Goal: Communication & Community: Answer question/provide support

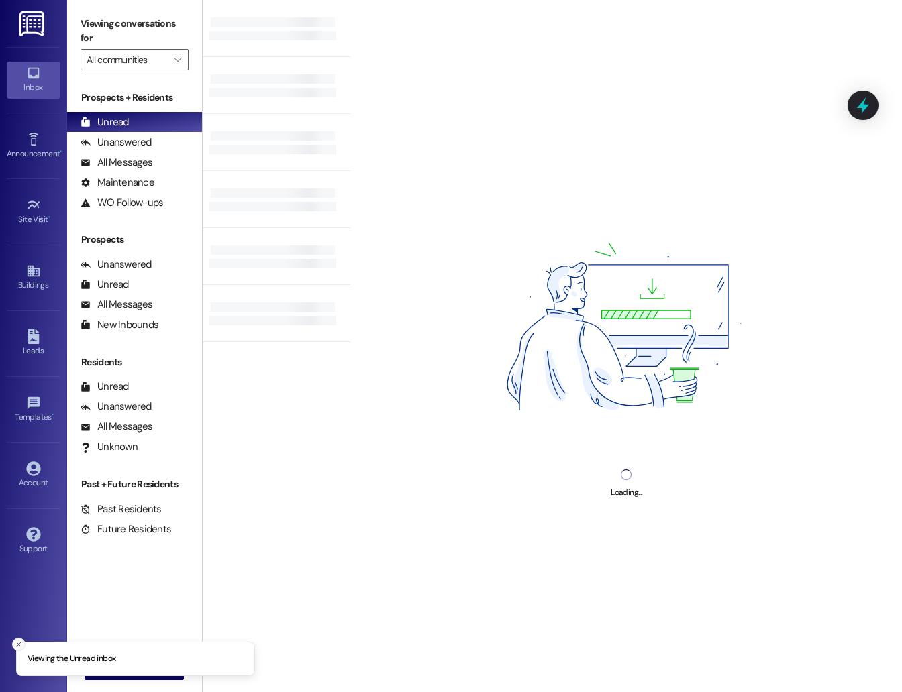
click at [15, 645] on icon "Close toast" at bounding box center [19, 645] width 8 height 8
click at [116, 665] on span "New Message" at bounding box center [142, 669] width 55 height 14
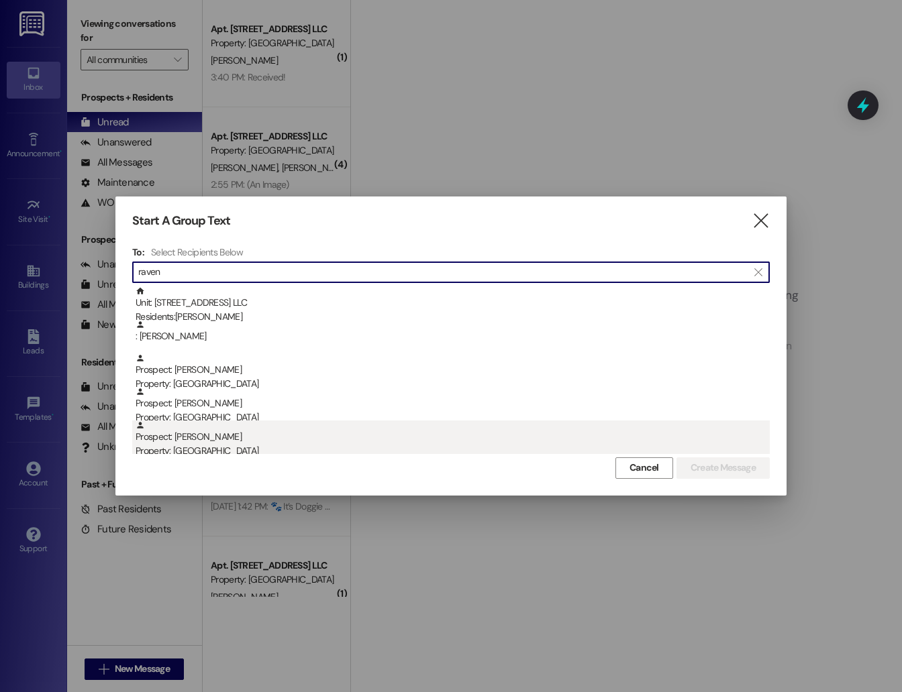
type input "raven"
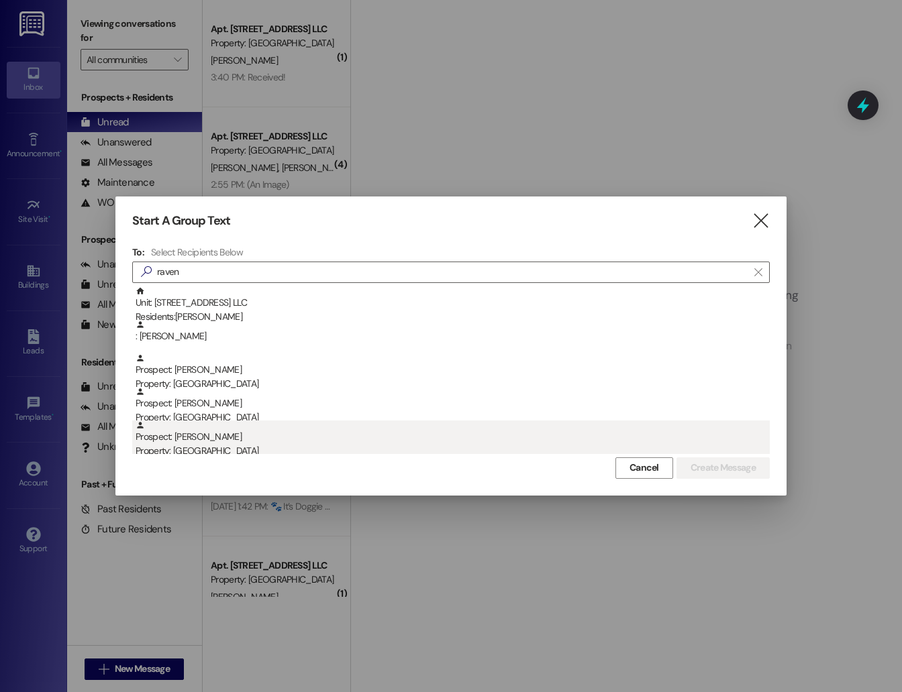
click at [281, 435] on div "Prospect: [PERSON_NAME] Property: [GEOGRAPHIC_DATA]" at bounding box center [453, 440] width 634 height 38
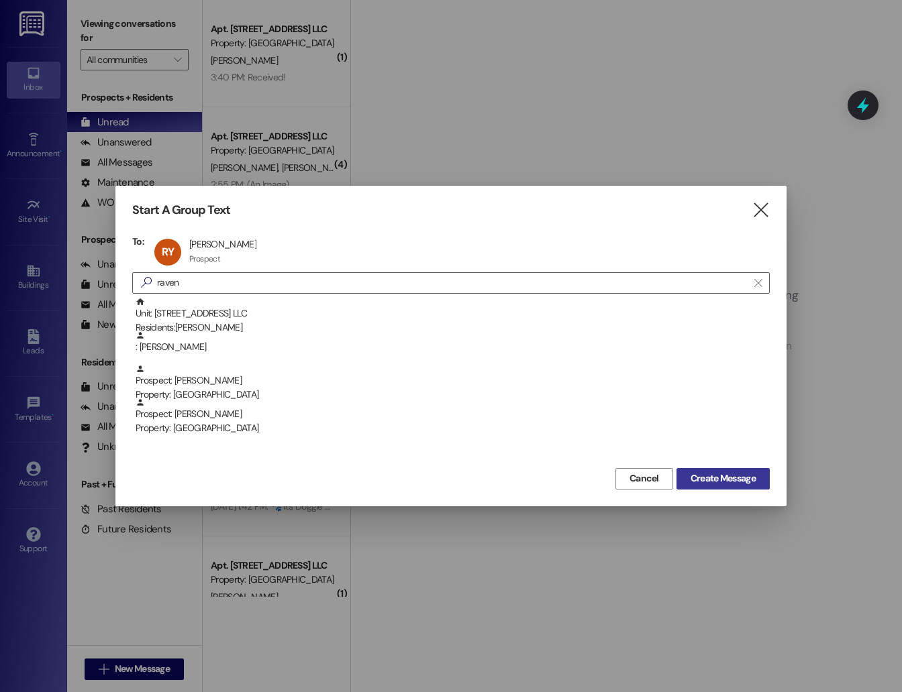
click at [743, 473] on span "Create Message" at bounding box center [722, 479] width 65 height 14
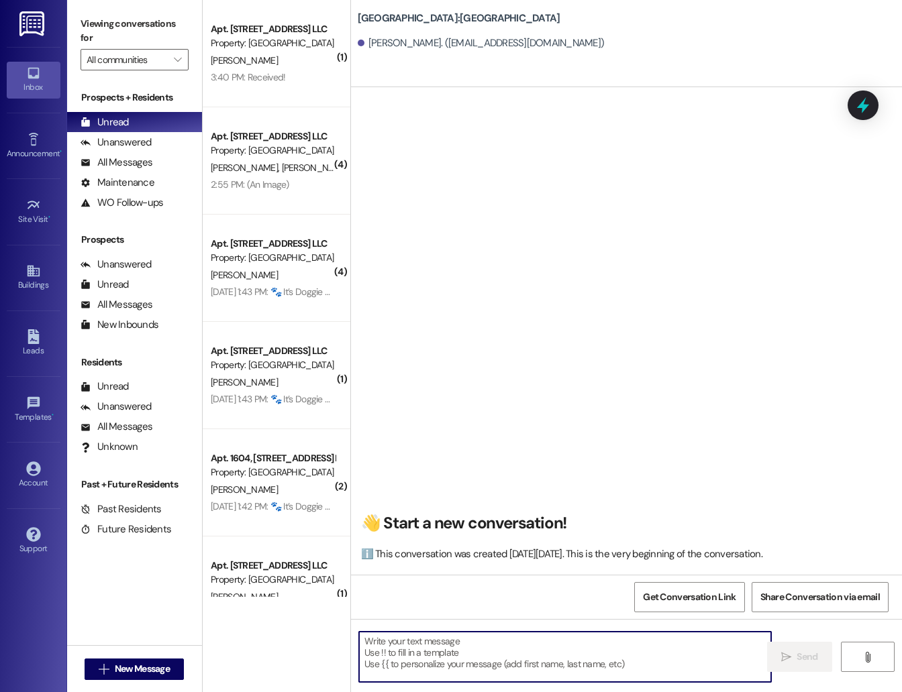
click at [421, 663] on textarea at bounding box center [565, 657] width 412 height 50
paste textarea "Hi NAME! This is Kayla from [GEOGRAPHIC_DATA]. I just wanted to reach out to yo…"
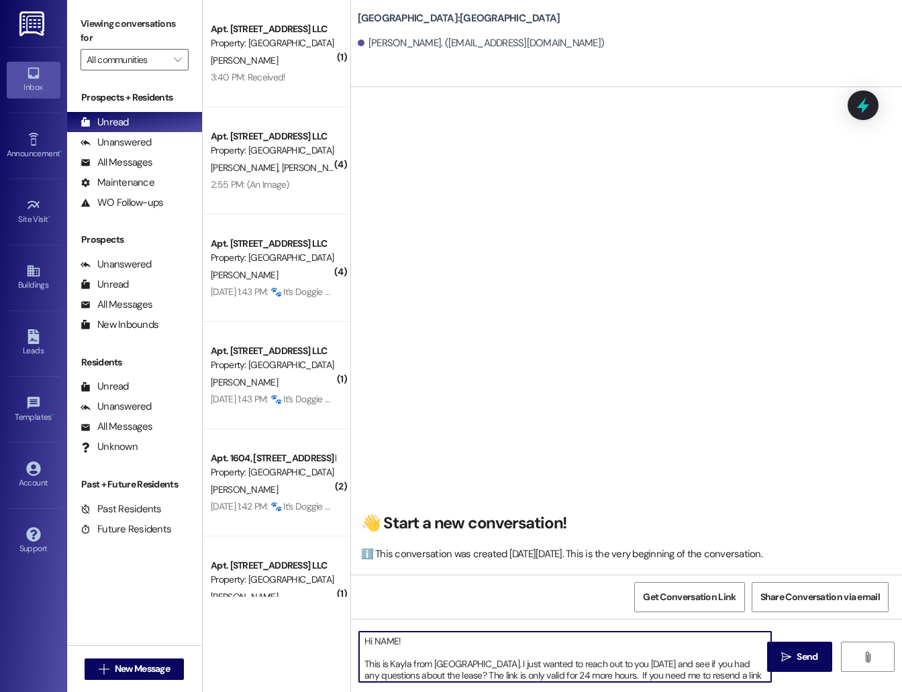
click at [388, 641] on textarea "Hi NAME! This is Kayla from [GEOGRAPHIC_DATA]. I just wanted to reach out to yo…" at bounding box center [565, 657] width 412 height 50
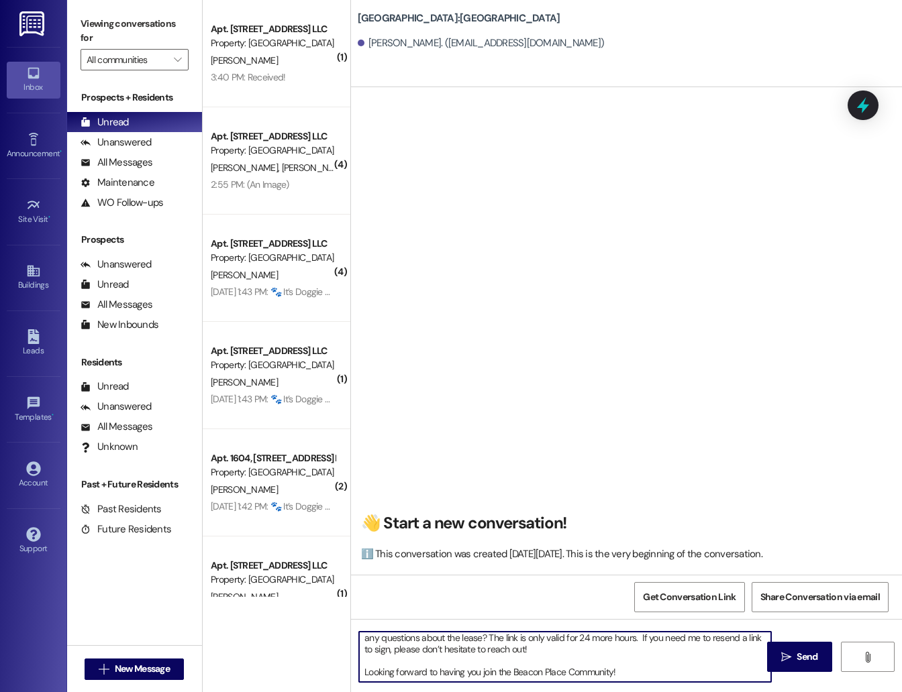
scroll to position [48, 0]
click at [523, 673] on textarea "Hi [PERSON_NAME]! This is Kayla from [GEOGRAPHIC_DATA]. I just wanted to reach …" at bounding box center [565, 657] width 412 height 50
type textarea "Hi [PERSON_NAME]! This is Kayla from [GEOGRAPHIC_DATA]. I just wanted to reach …"
click at [804, 655] on span "Send" at bounding box center [806, 657] width 21 height 14
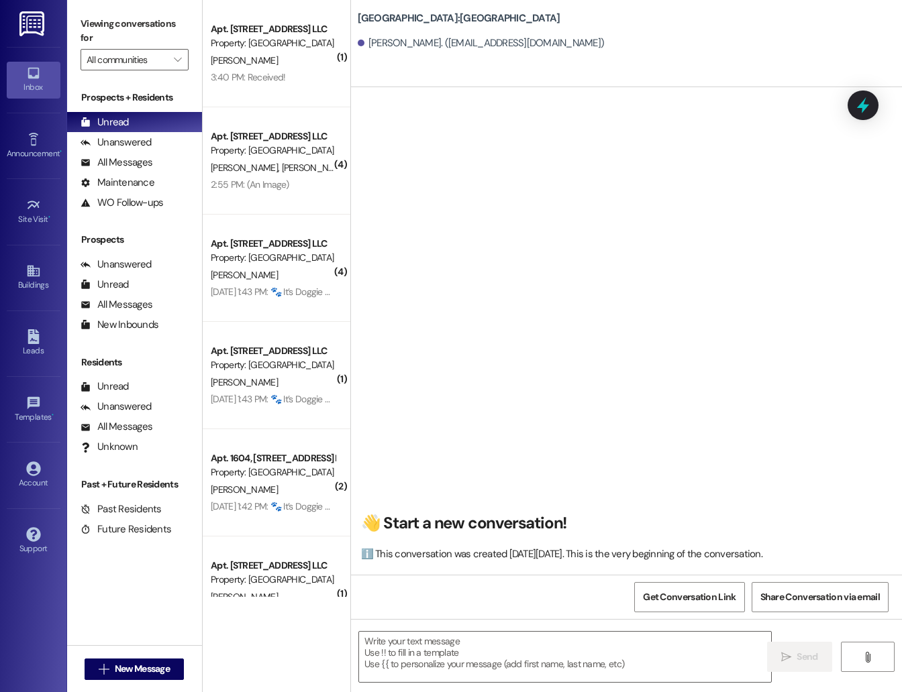
scroll to position [0, 0]
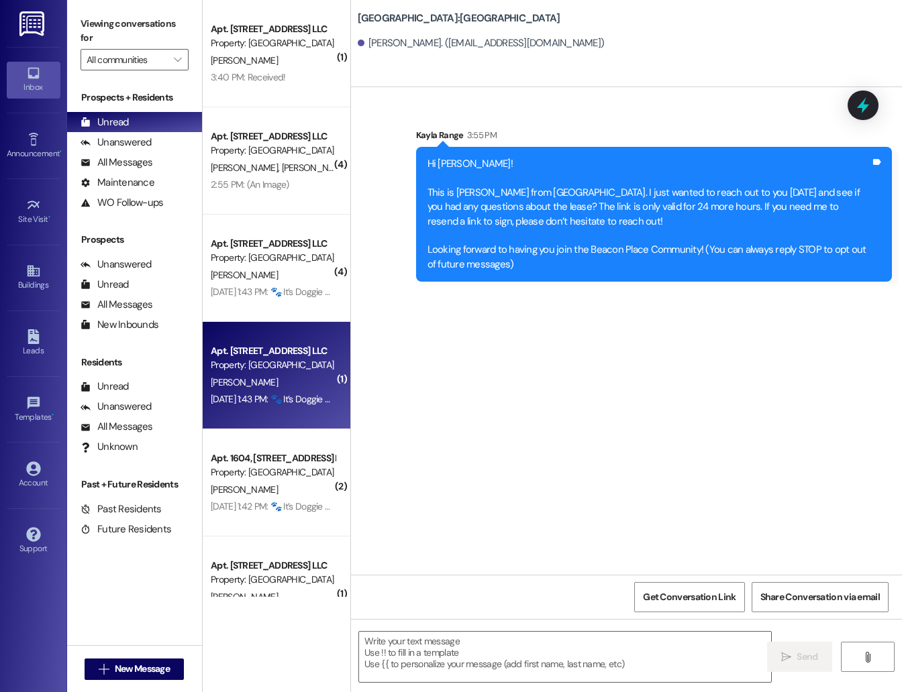
click at [298, 390] on div "[PERSON_NAME]" at bounding box center [272, 382] width 127 height 17
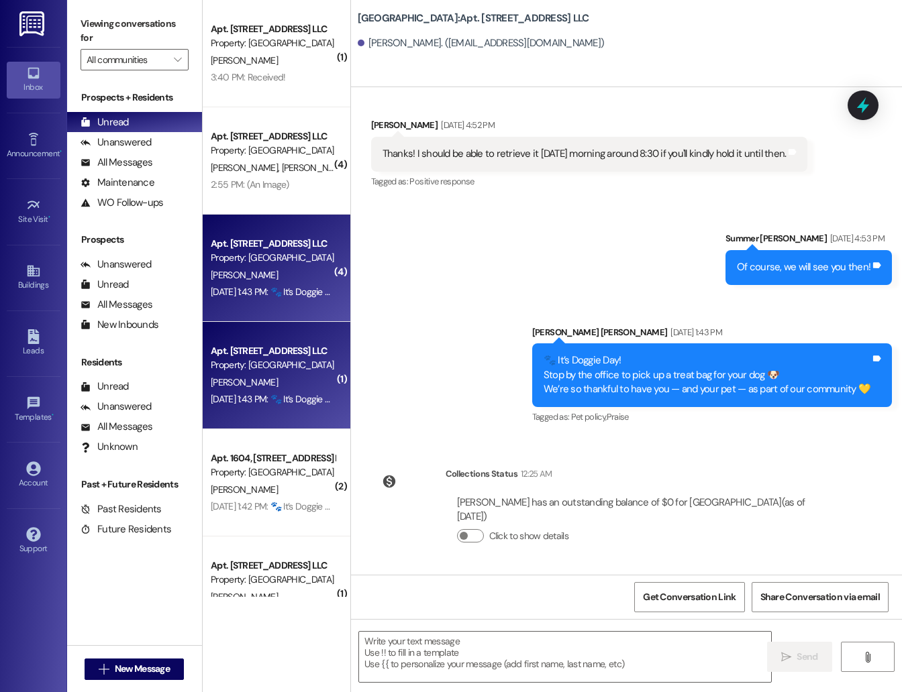
scroll to position [23760, 0]
click at [289, 288] on div "[DATE] 1:43 PM: 🐾 It’s Doggie Day! Stop by the office to pick up a treat bag fo…" at bounding box center [539, 292] width 656 height 12
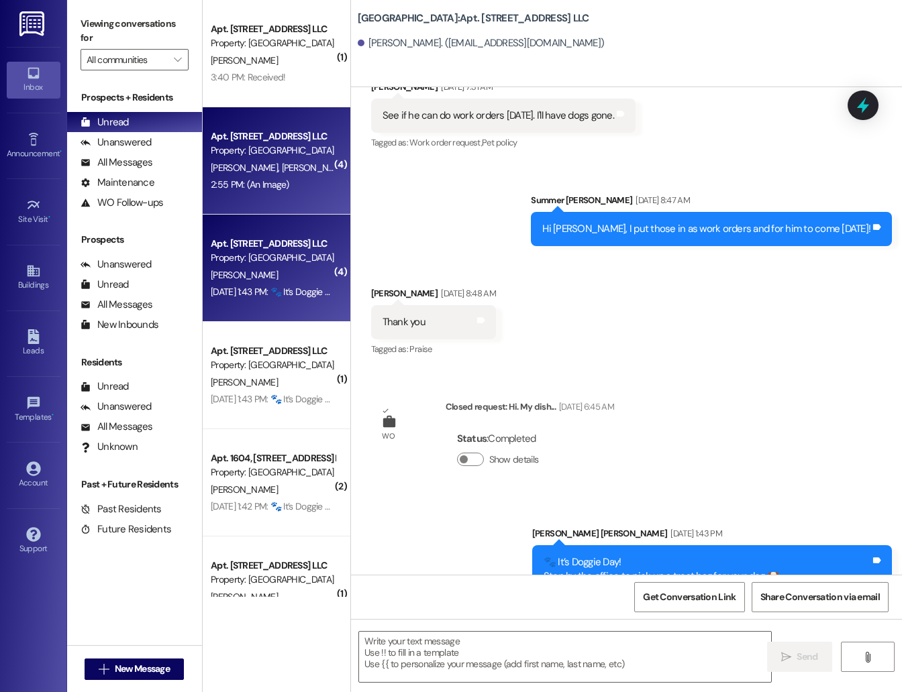
scroll to position [40359, 0]
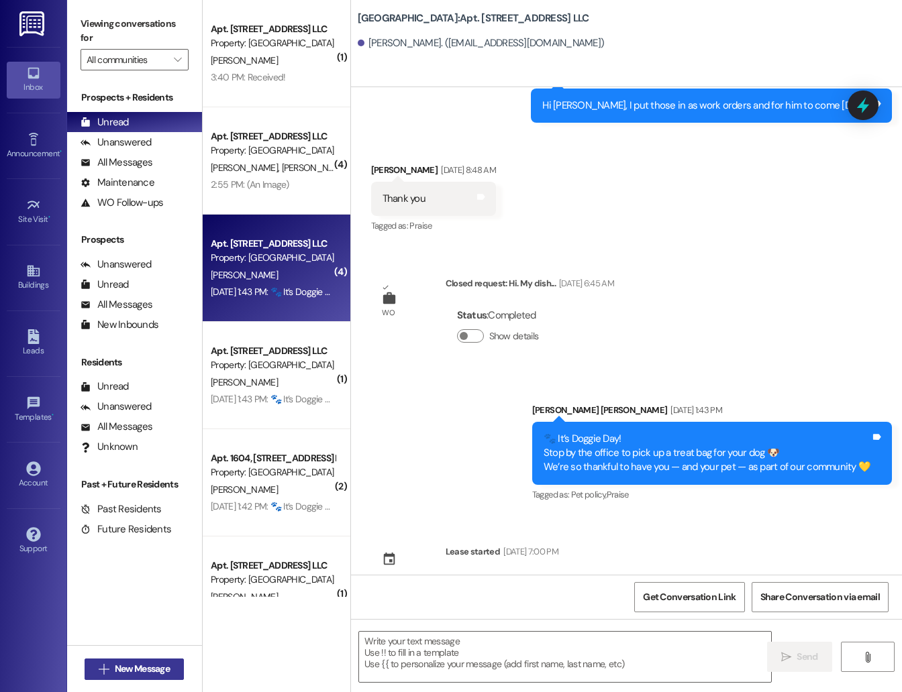
click at [133, 667] on span "New Message" at bounding box center [142, 669] width 55 height 14
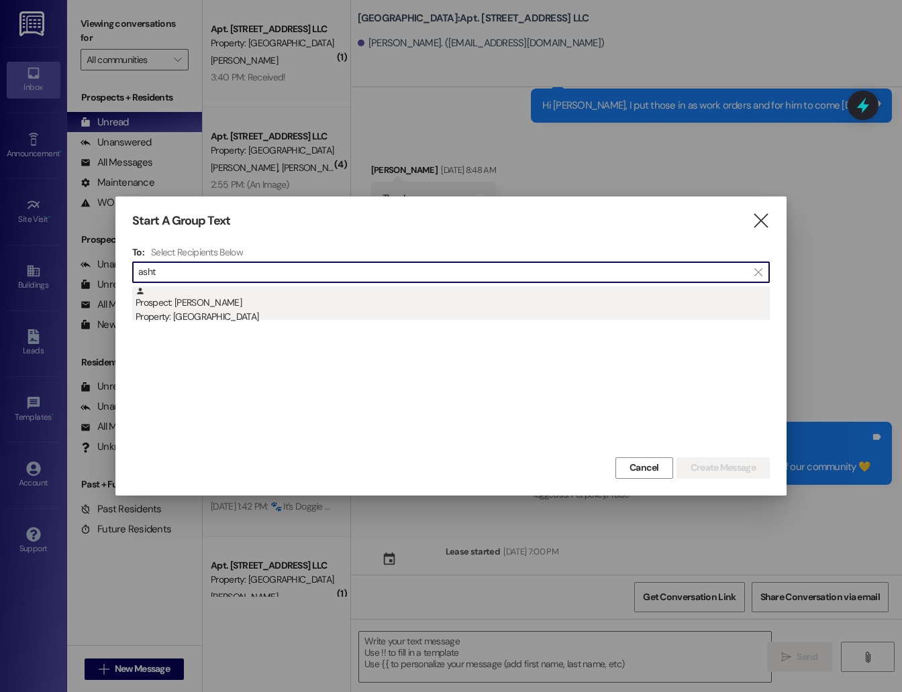
type input "asht"
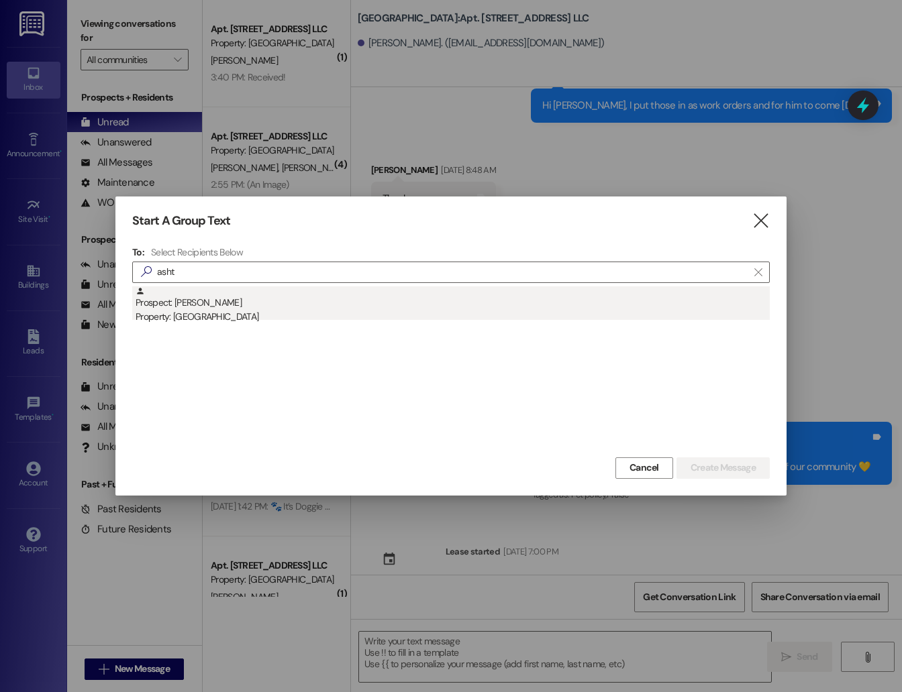
click at [280, 317] on div "Property: [GEOGRAPHIC_DATA]" at bounding box center [453, 317] width 634 height 14
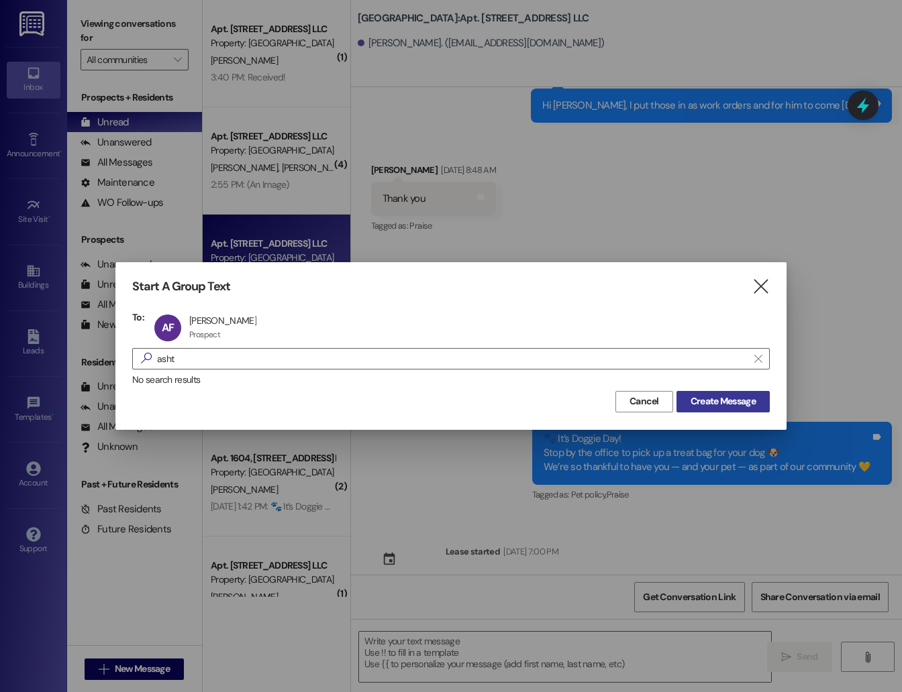
click at [715, 392] on button "Create Message" at bounding box center [722, 401] width 93 height 21
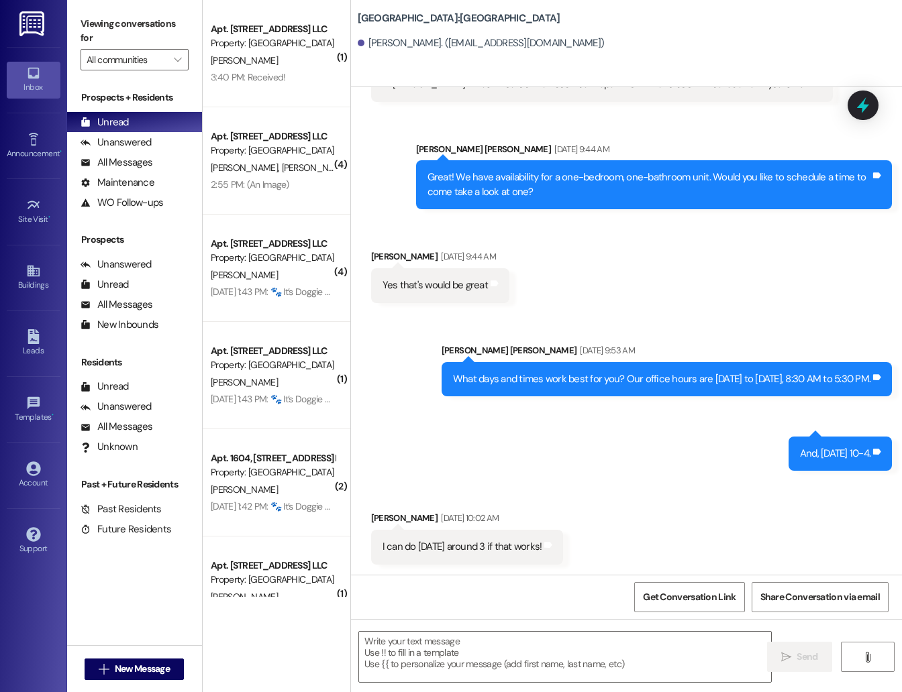
scroll to position [203, 0]
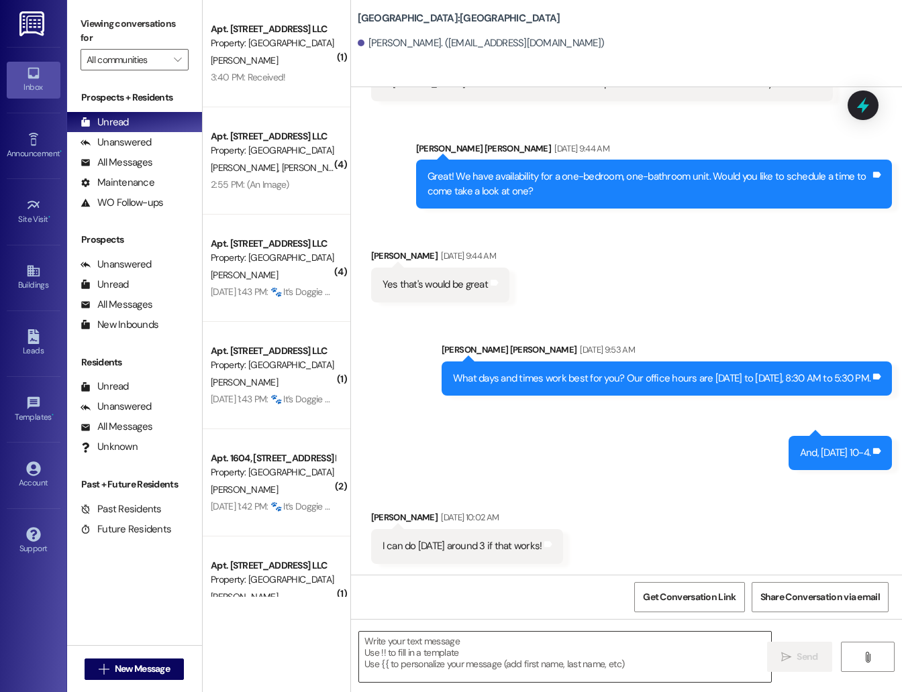
click at [427, 651] on textarea at bounding box center [565, 657] width 412 height 50
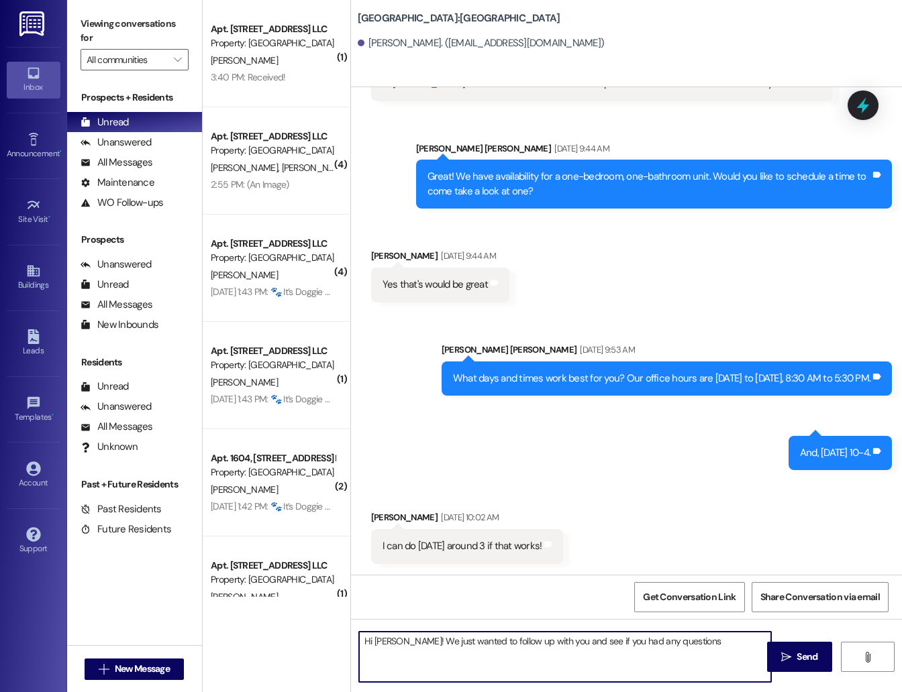
drag, startPoint x: 724, startPoint y: 643, endPoint x: 327, endPoint y: 643, distance: 396.5
click at [327, 643] on div "( 1 ) Apt. 2303, [STREET_ADDRESS] LLC Property: [GEOGRAPHIC_DATA][PERSON_NAME] …" at bounding box center [552, 346] width 699 height 692
paste textarea "[PERSON_NAME]! This is [GEOGRAPHIC_DATA] and I just wanted to touch base and th…"
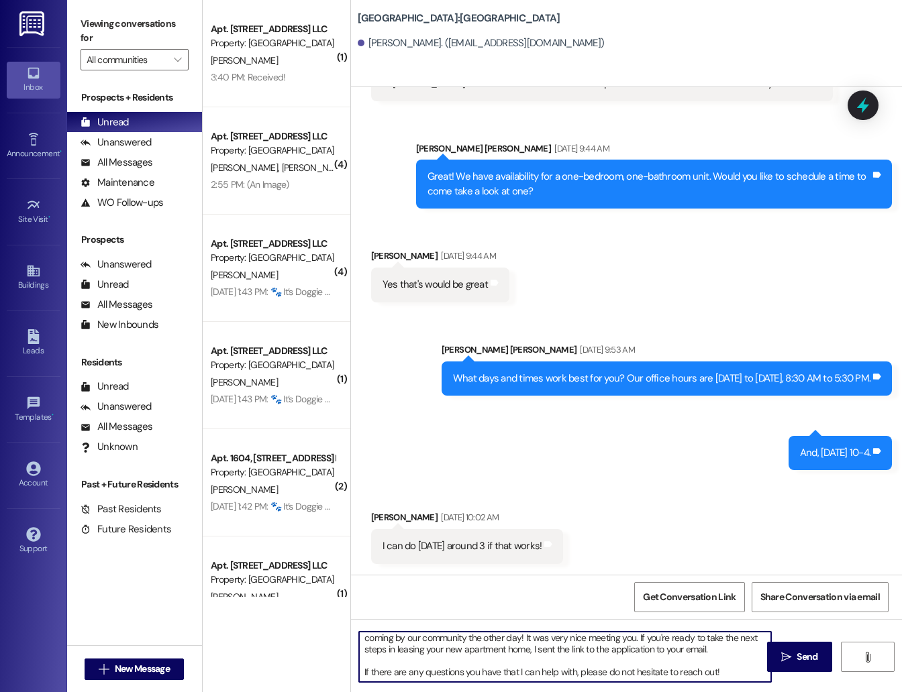
scroll to position [0, 0]
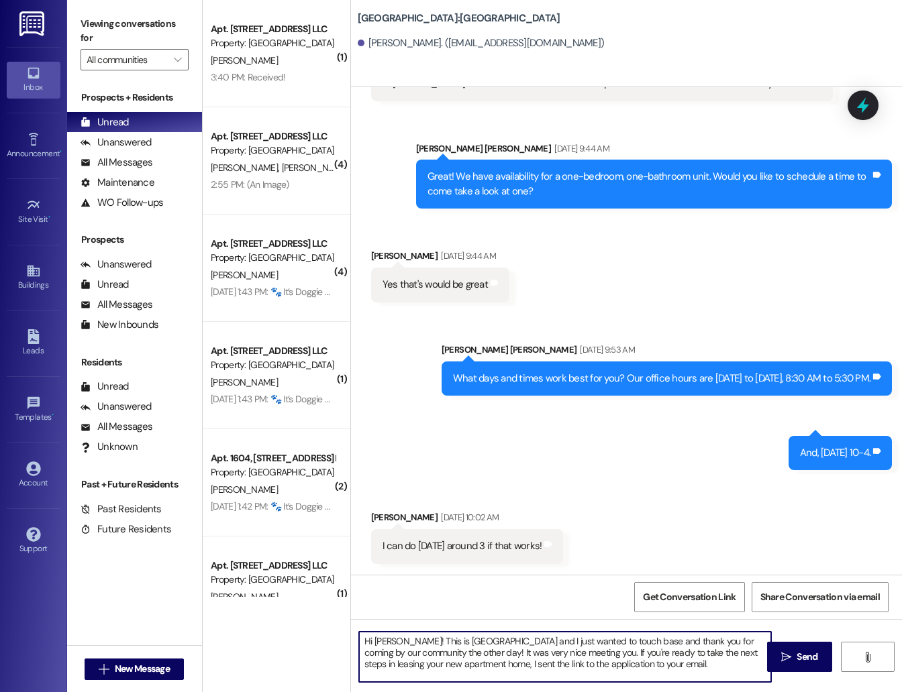
click at [384, 641] on textarea "Hi [PERSON_NAME]! This is [GEOGRAPHIC_DATA] and I just wanted to touch base and…" at bounding box center [565, 657] width 412 height 50
drag, startPoint x: 543, startPoint y: 641, endPoint x: 405, endPoint y: 644, distance: 137.6
click at [405, 644] on textarea "Hi [PERSON_NAME]! This is [GEOGRAPHIC_DATA] and I just wanted to touch base and…" at bounding box center [565, 657] width 412 height 50
drag, startPoint x: 617, startPoint y: 643, endPoint x: 584, endPoint y: 642, distance: 33.5
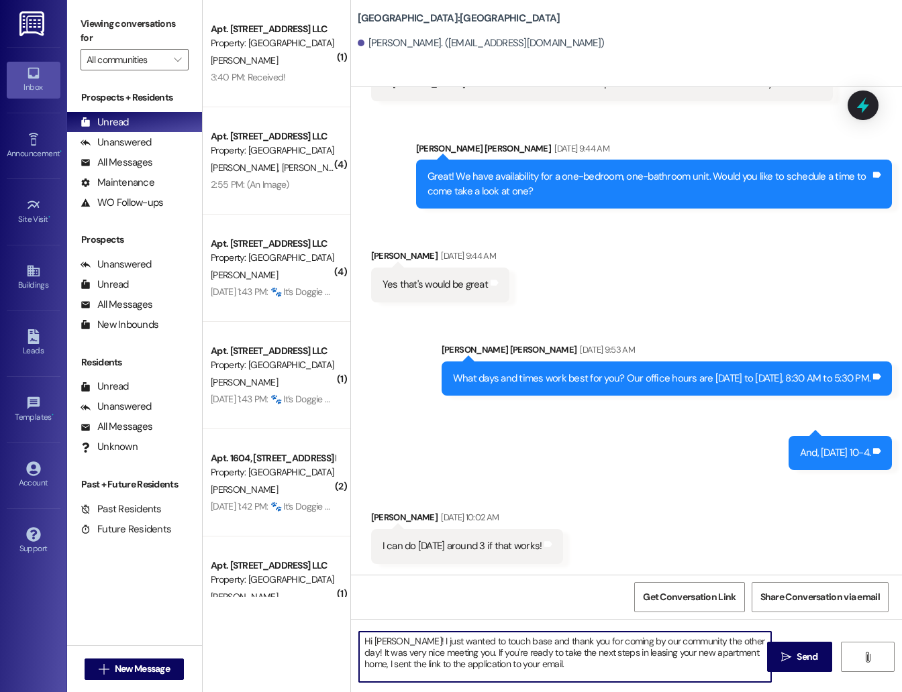
click at [584, 642] on textarea "Hi [PERSON_NAME]! I just wanted to touch base and thank you for coming by our c…" at bounding box center [565, 657] width 412 height 50
click at [626, 643] on textarea "Hi [PERSON_NAME]! I just wanted to touch base and thank you for interest iny ou…" at bounding box center [565, 657] width 412 height 50
click at [684, 640] on textarea "Hi [PERSON_NAME]! I just wanted to touch base and thank you for interest in our…" at bounding box center [565, 657] width 412 height 50
drag, startPoint x: 470, startPoint y: 653, endPoint x: 687, endPoint y: 641, distance: 217.7
click at [687, 641] on textarea "Hi [PERSON_NAME]! I just wanted to touch base and thank you for interest in our…" at bounding box center [565, 657] width 412 height 50
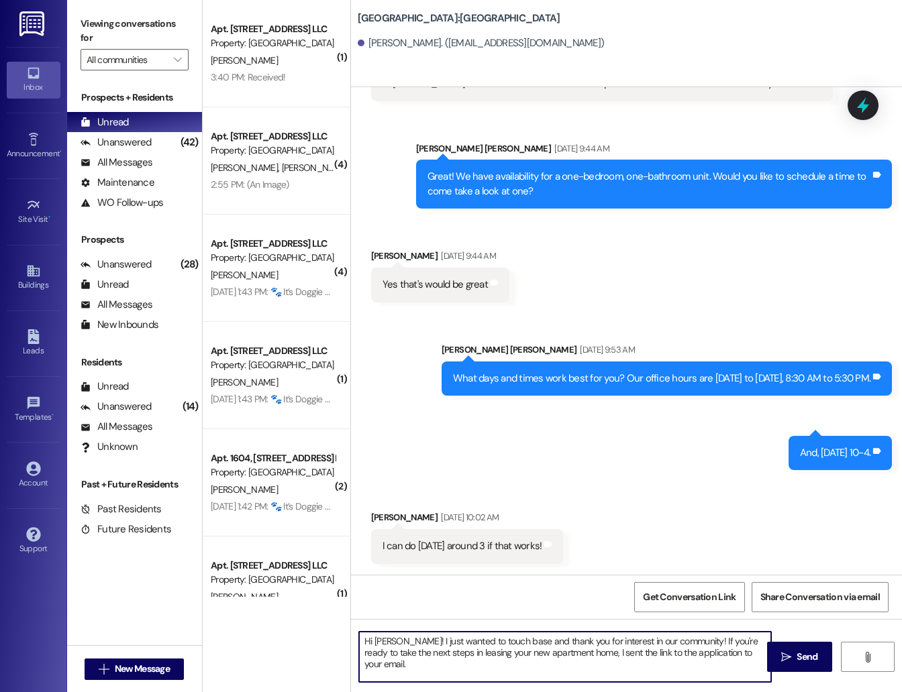
drag, startPoint x: 733, startPoint y: 670, endPoint x: 264, endPoint y: 615, distance: 472.8
click at [264, 615] on div "( 1 ) Apt. 2303, [STREET_ADDRESS] LLC Property: [GEOGRAPHIC_DATA][PERSON_NAME] …" at bounding box center [552, 346] width 699 height 692
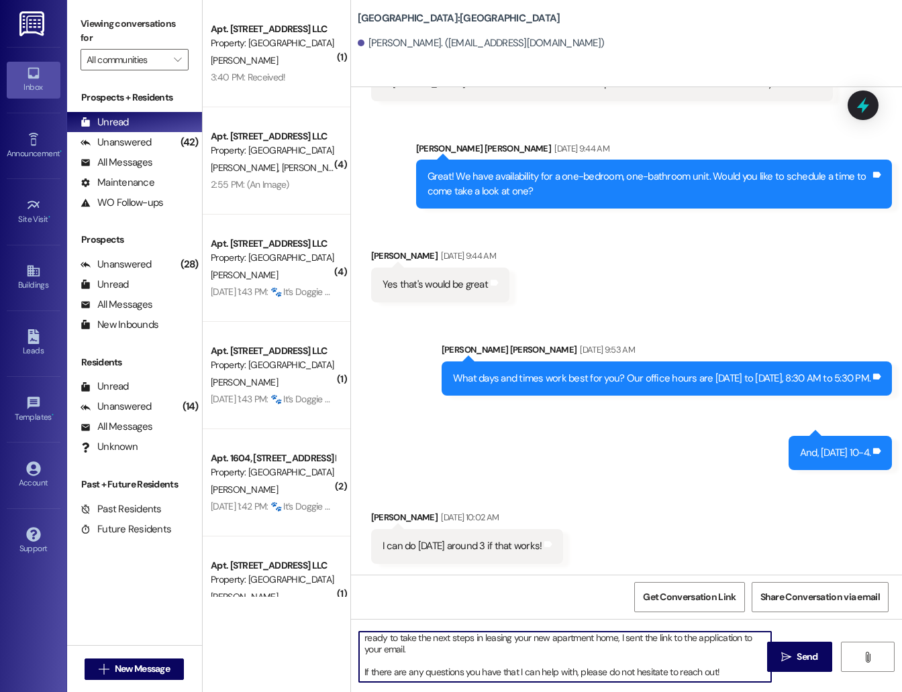
scroll to position [13, 0]
type textarea "Hi [PERSON_NAME]! I just wanted to touch base and thank you for interest in our…"
click at [784, 669] on button " Send" at bounding box center [799, 657] width 65 height 30
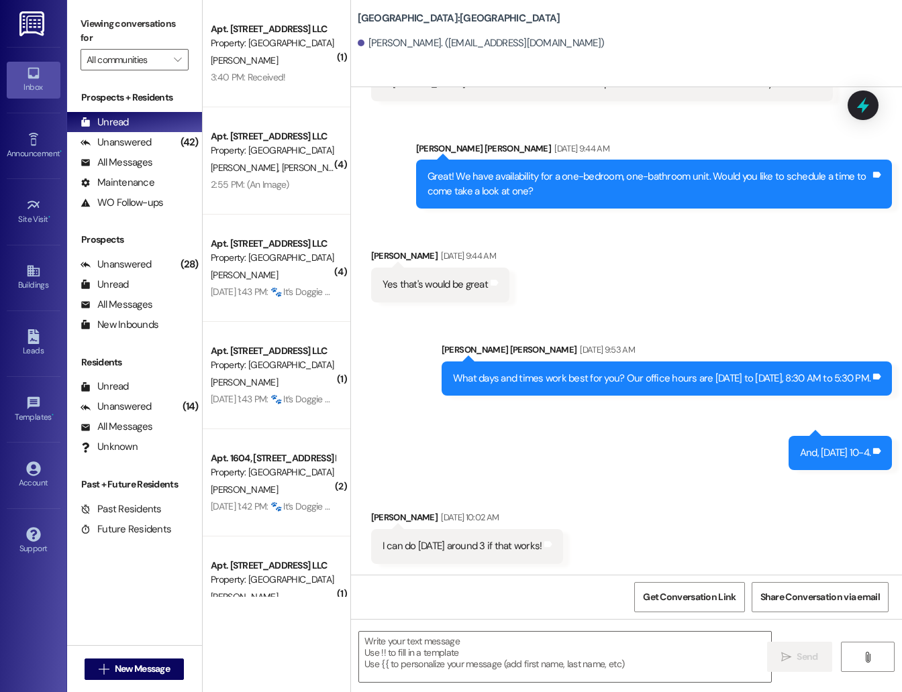
scroll to position [339, 0]
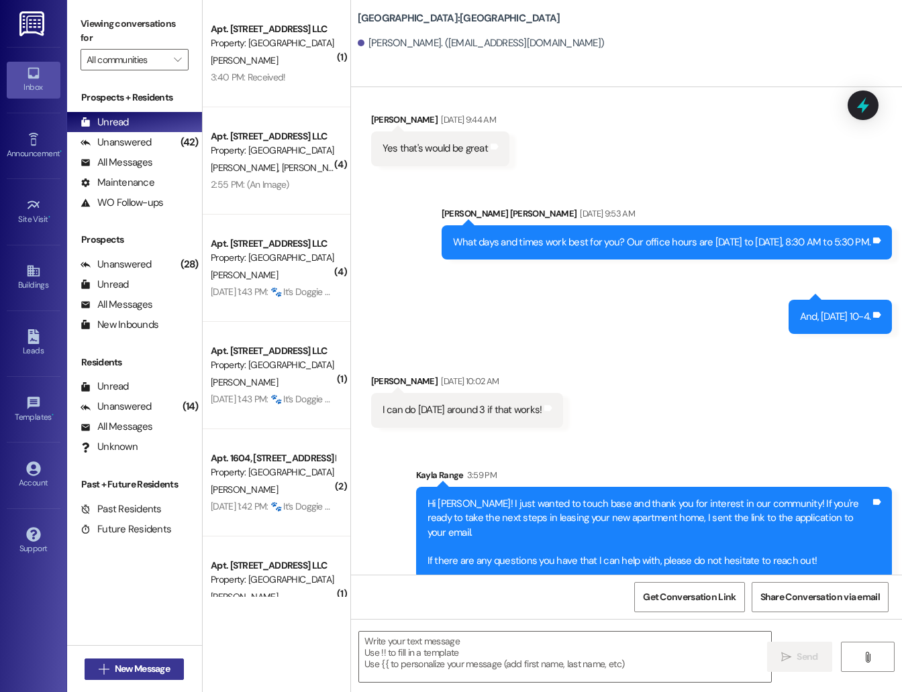
click at [121, 668] on span "New Message" at bounding box center [142, 669] width 55 height 14
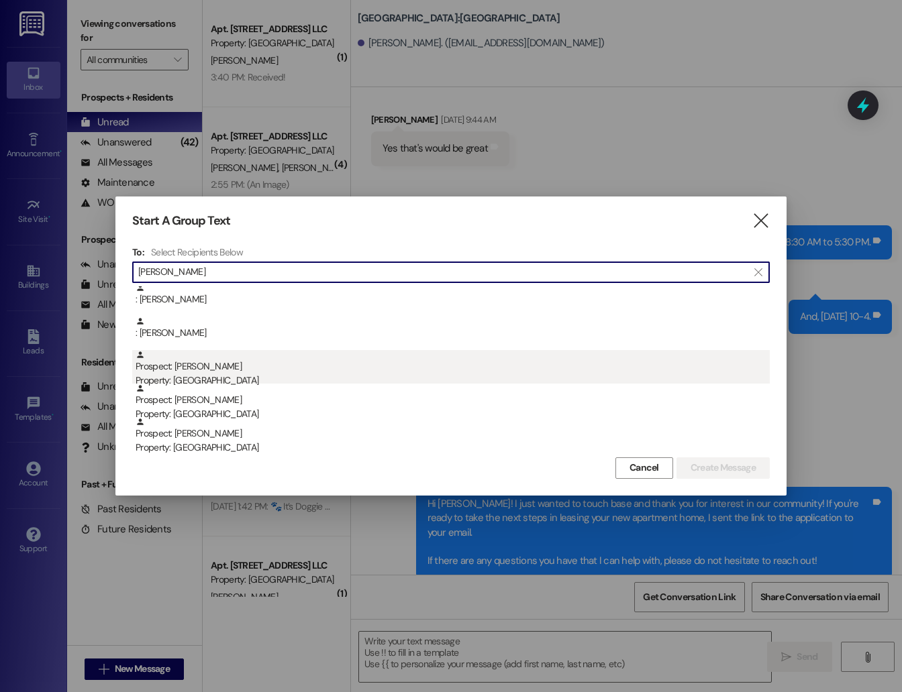
type input "[PERSON_NAME]"
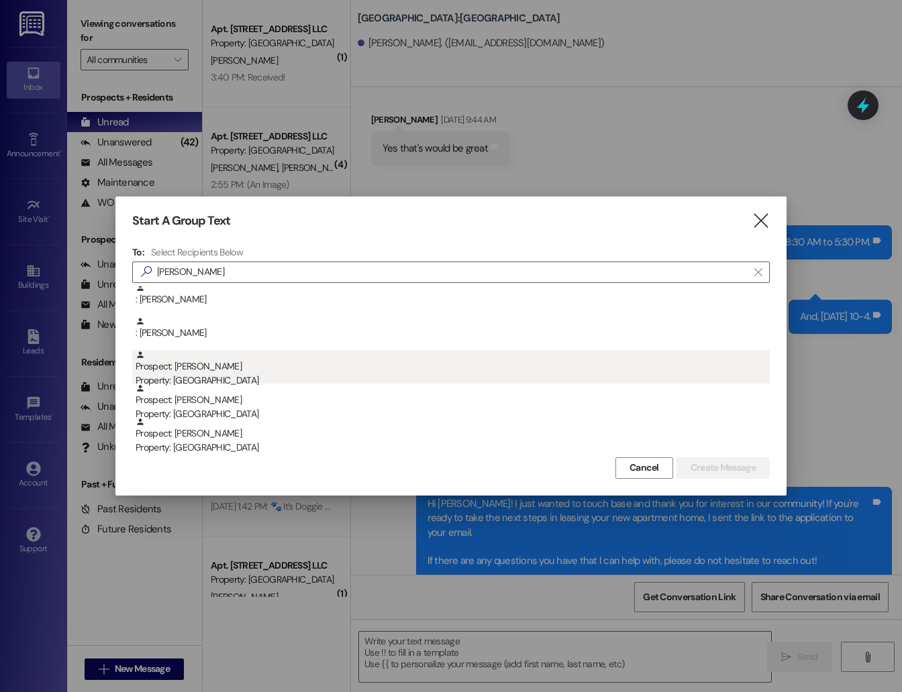
click at [282, 428] on div "Prospect: [PERSON_NAME] Property: [GEOGRAPHIC_DATA]" at bounding box center [453, 436] width 634 height 38
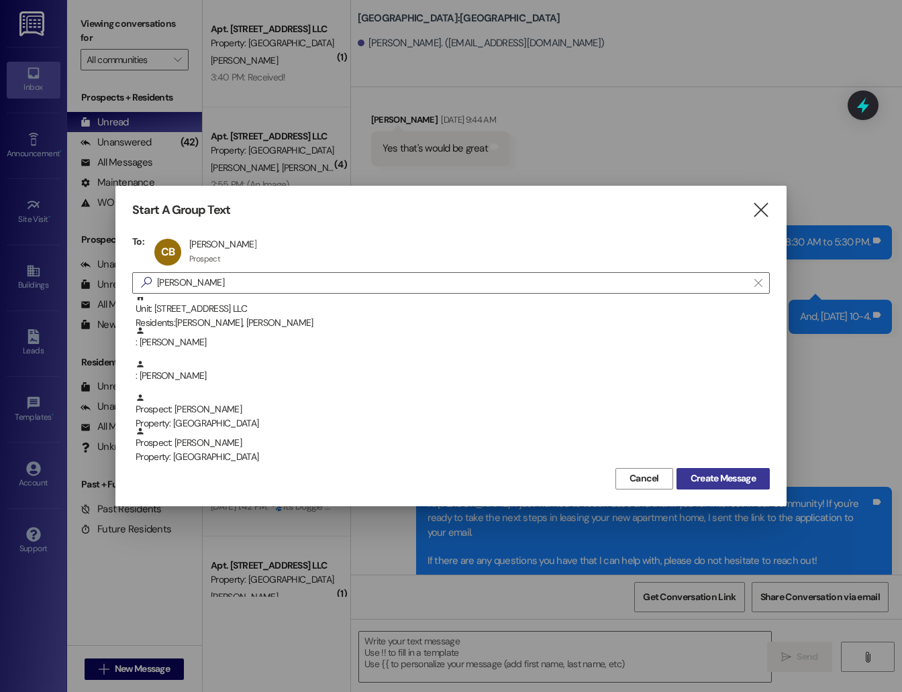
click at [721, 472] on span "Create Message" at bounding box center [722, 479] width 65 height 14
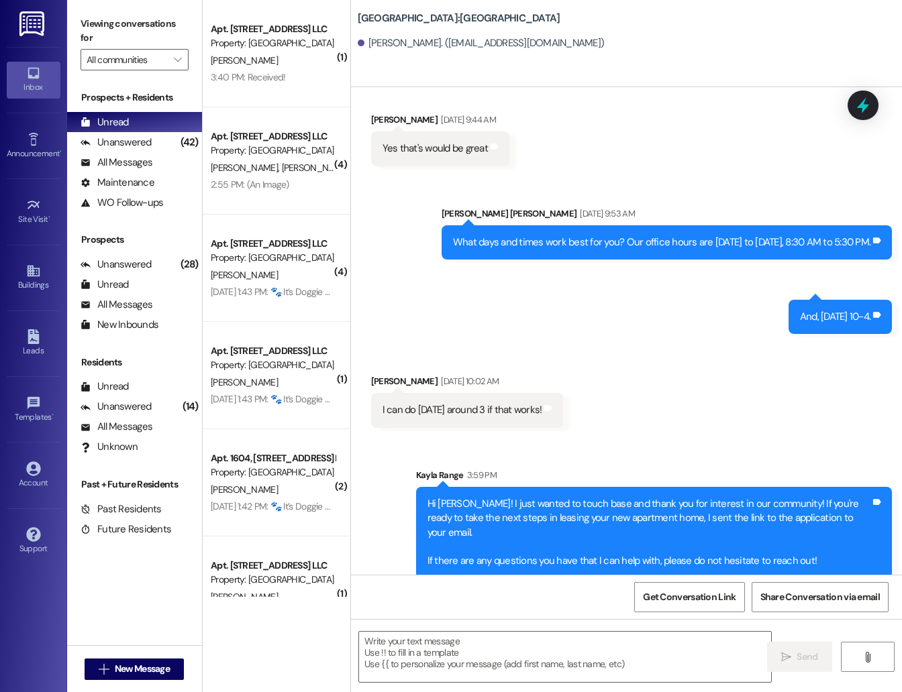
scroll to position [1, 0]
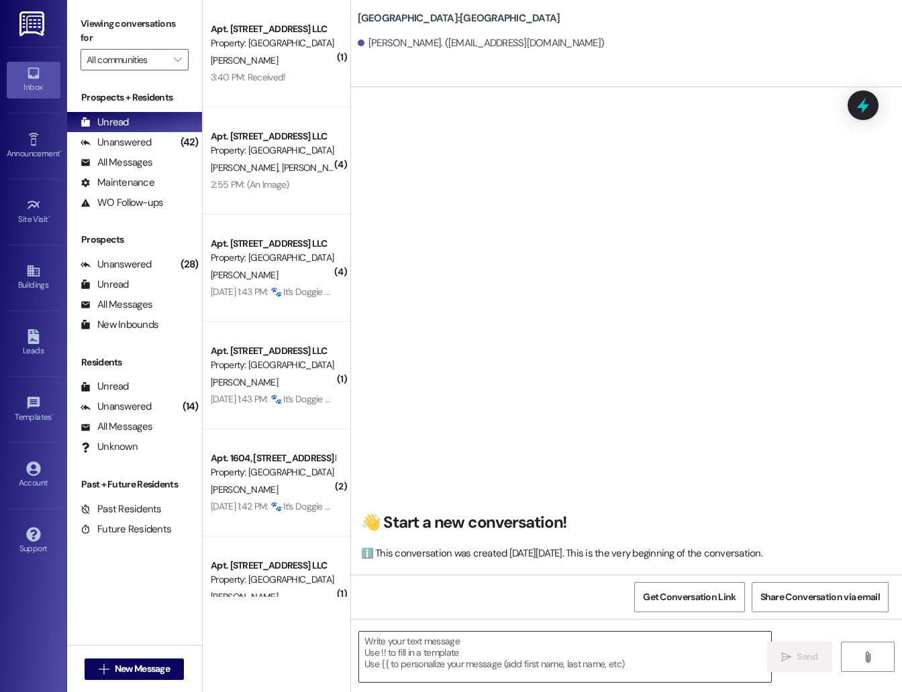
click at [523, 647] on textarea at bounding box center [565, 657] width 412 height 50
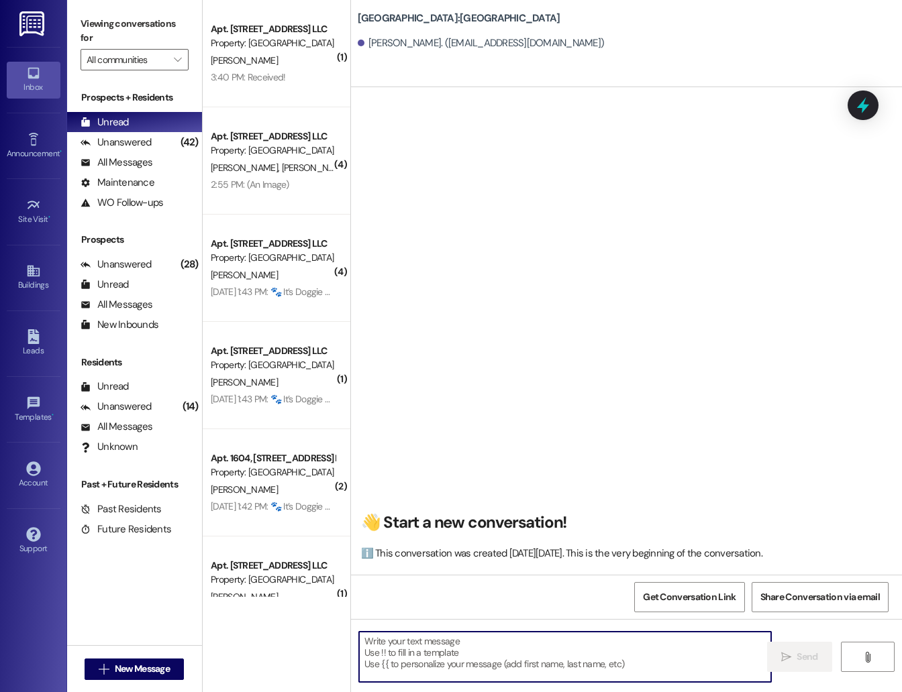
paste textarea "Hi [PERSON_NAME]! I just wanted to touch base and thank you for interest in our…"
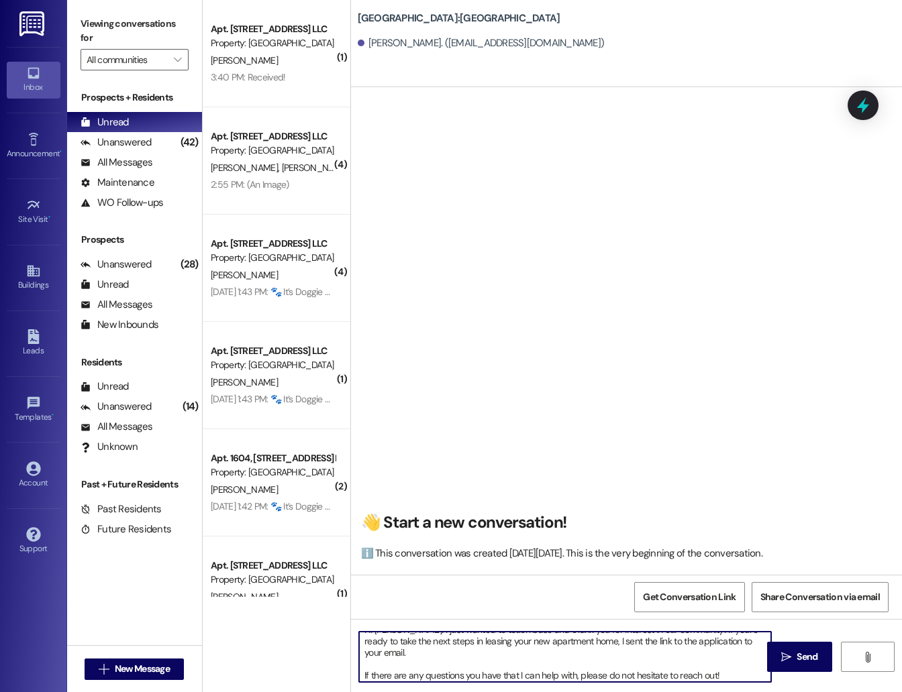
scroll to position [0, 0]
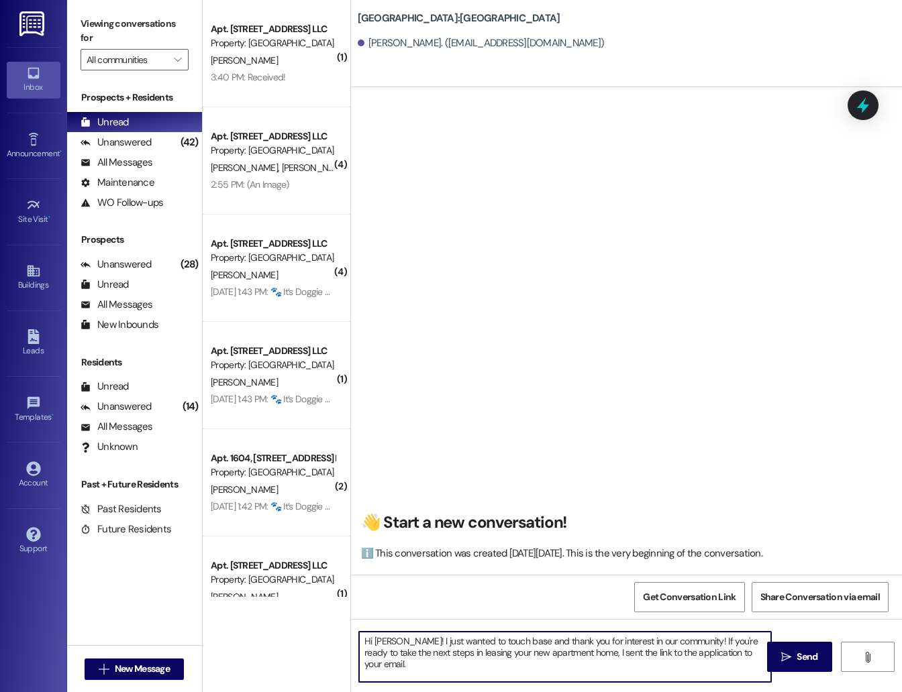
click at [390, 642] on textarea "Hi [PERSON_NAME]! I just wanted to touch base and thank you for interest in our…" at bounding box center [565, 657] width 412 height 50
drag, startPoint x: 677, startPoint y: 643, endPoint x: 576, endPoint y: 637, distance: 101.4
click at [576, 637] on textarea "Hi [PERSON_NAME]! I just wanted to touch base and thank you for interest in our…" at bounding box center [565, 657] width 412 height 50
drag, startPoint x: 418, startPoint y: 656, endPoint x: 708, endPoint y: 639, distance: 291.0
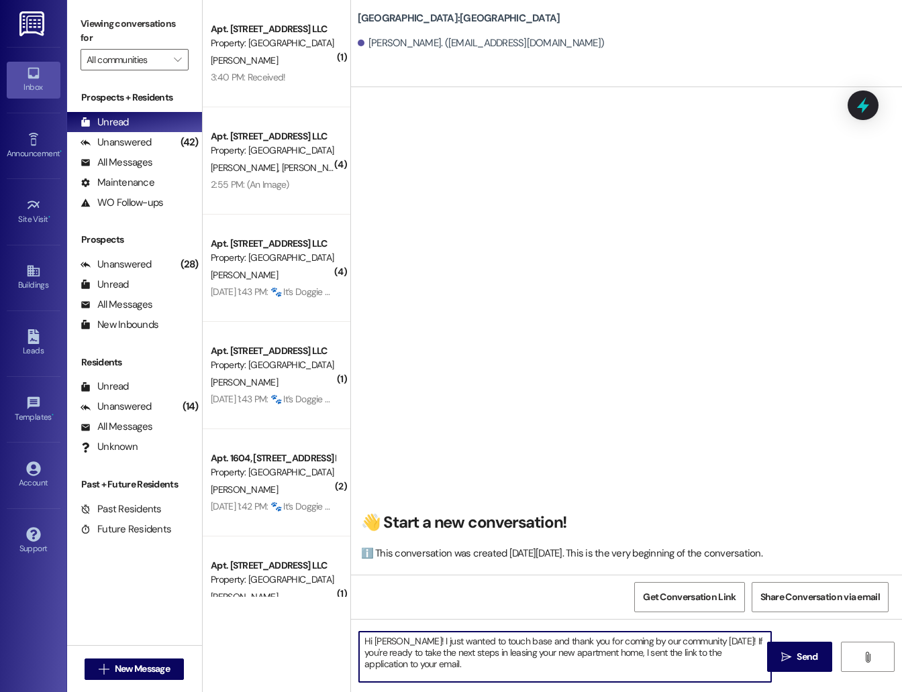
click at [708, 639] on textarea "Hi [PERSON_NAME]! I just wanted to touch base and thank you for coming by our c…" at bounding box center [565, 657] width 412 height 50
click at [679, 678] on textarea "Hi [PERSON_NAME]! I just wanted to touch base and thank you for coming by our c…" at bounding box center [565, 657] width 412 height 50
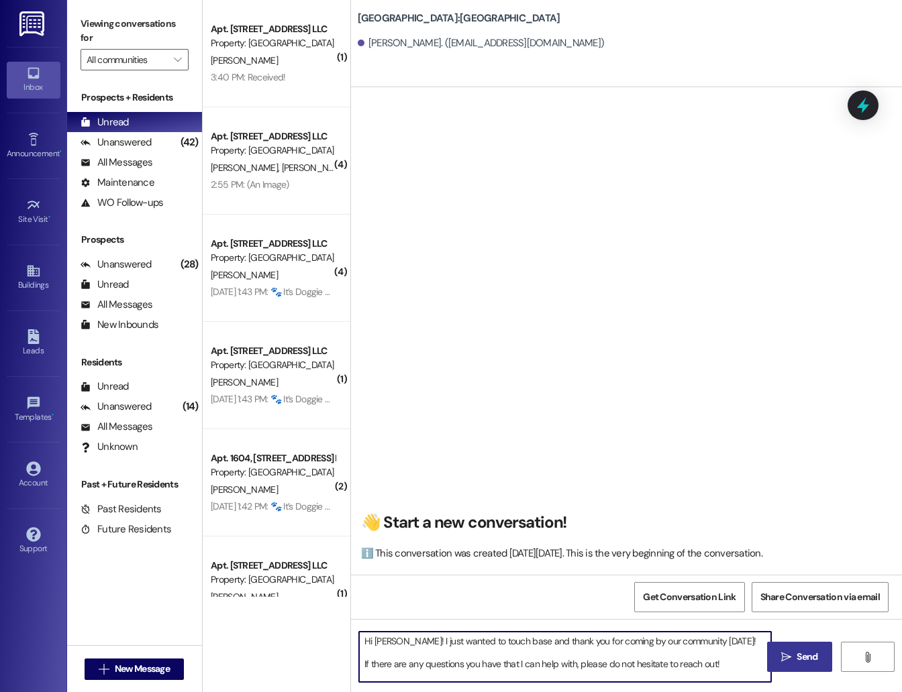
type textarea "Hi [PERSON_NAME]! I just wanted to touch base and thank you for coming by our c…"
click at [800, 657] on span "Send" at bounding box center [806, 657] width 21 height 14
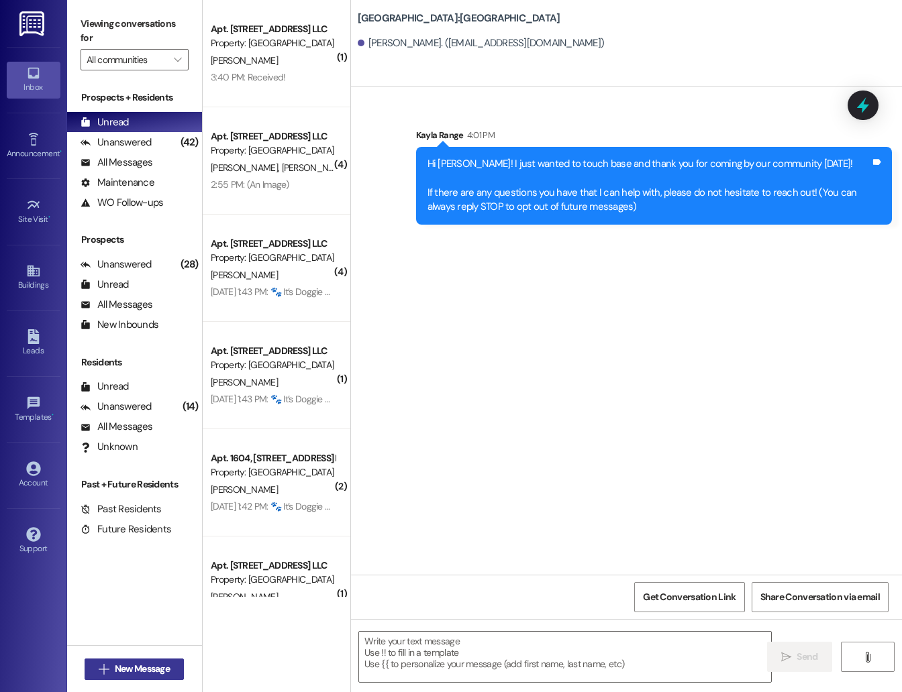
click at [154, 663] on span "New Message" at bounding box center [142, 669] width 55 height 14
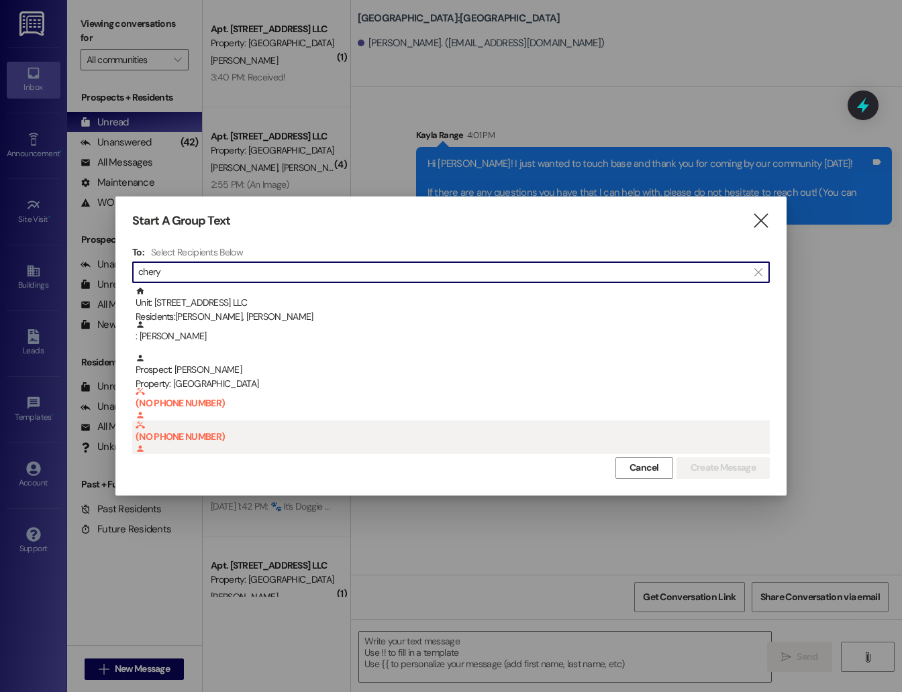
type input "chery"
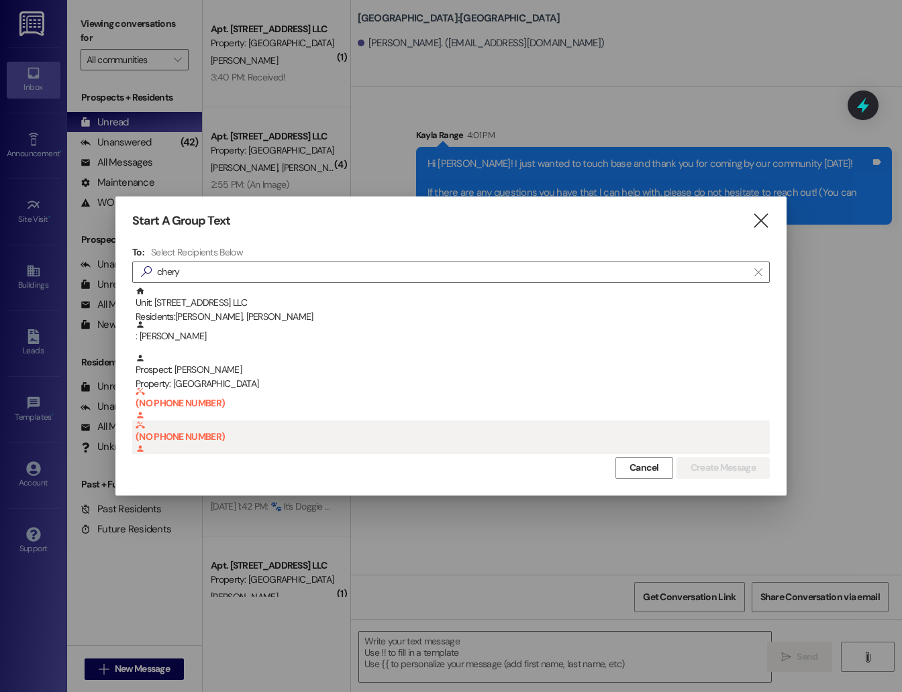
click at [304, 439] on div "(NO PHONE NUMBER) Prospect: [PERSON_NAME] Property: [GEOGRAPHIC_DATA]" at bounding box center [453, 452] width 634 height 62
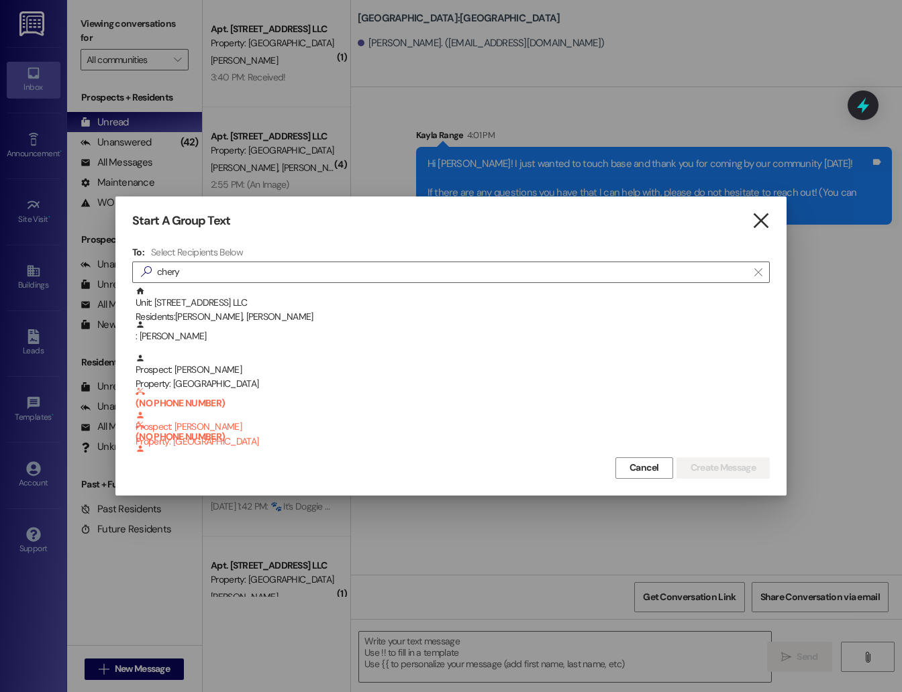
click at [767, 216] on icon "" at bounding box center [760, 221] width 18 height 14
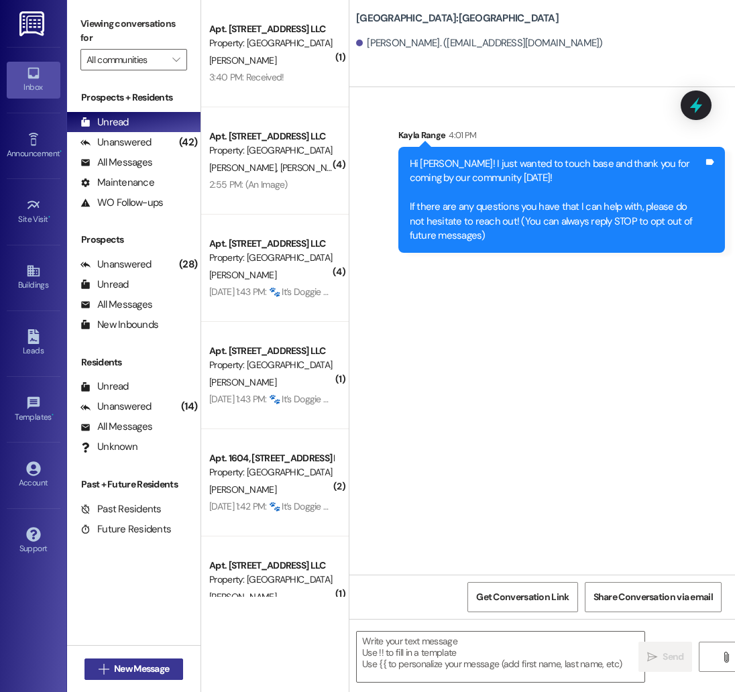
click at [132, 671] on span "New Message" at bounding box center [141, 669] width 55 height 14
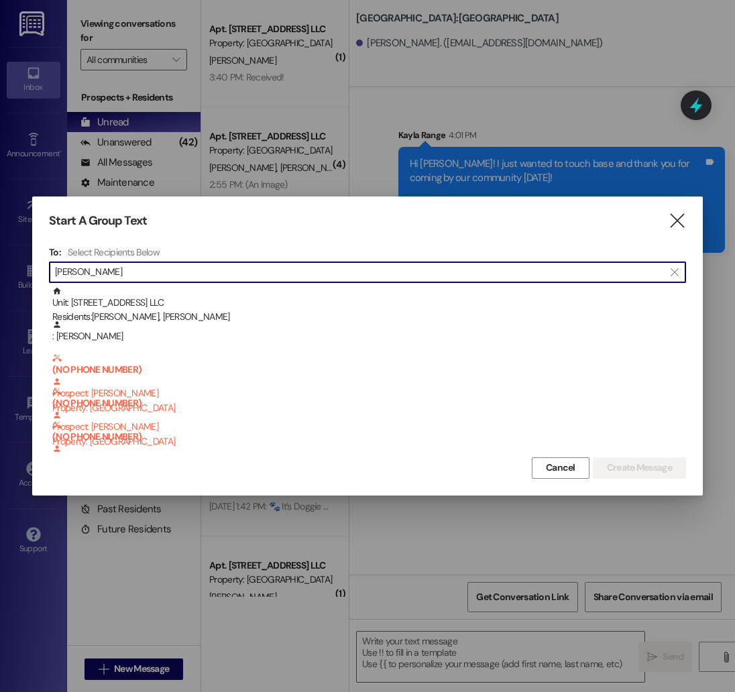
click at [258, 281] on input "[PERSON_NAME]" at bounding box center [359, 272] width 609 height 19
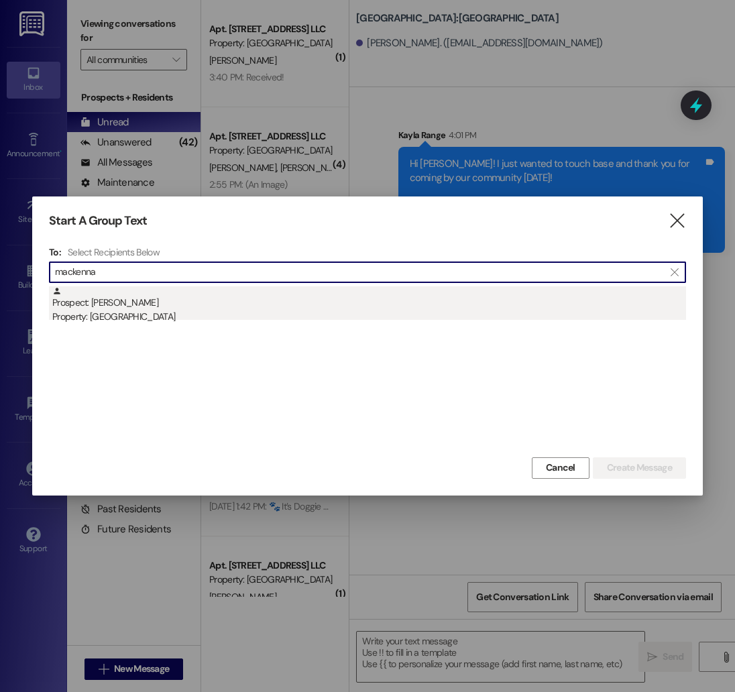
type input "mackenna"
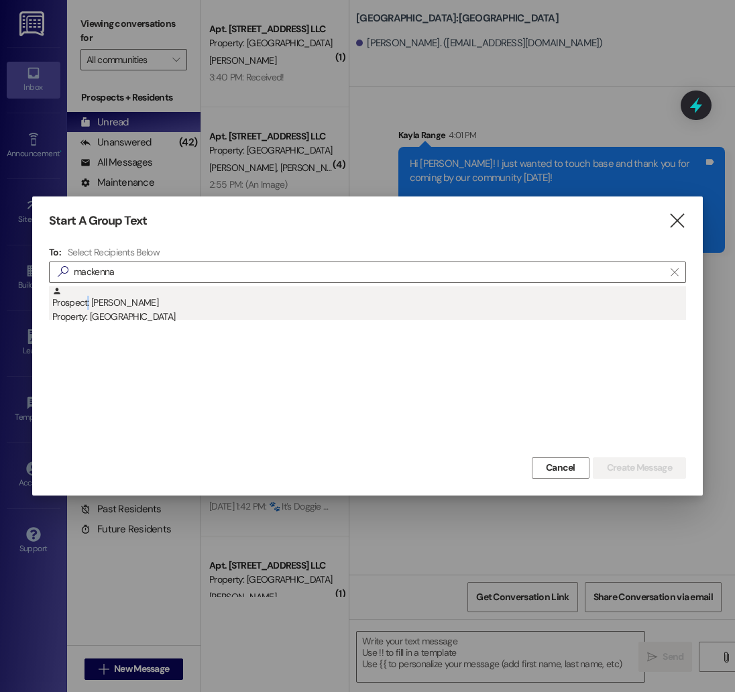
click at [88, 301] on div "Prospect: [PERSON_NAME] Property: [GEOGRAPHIC_DATA]" at bounding box center [369, 305] width 634 height 38
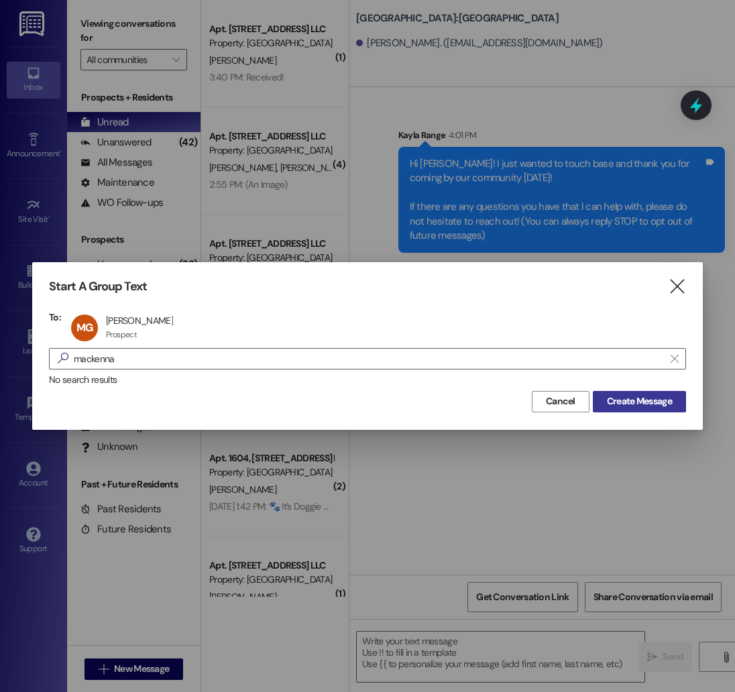
click at [634, 405] on span "Create Message" at bounding box center [639, 401] width 65 height 14
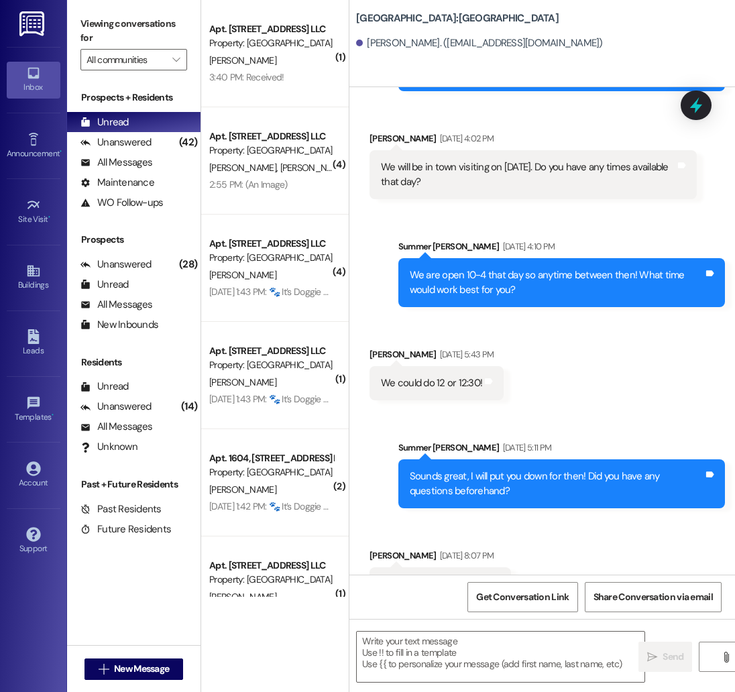
scroll to position [523, 0]
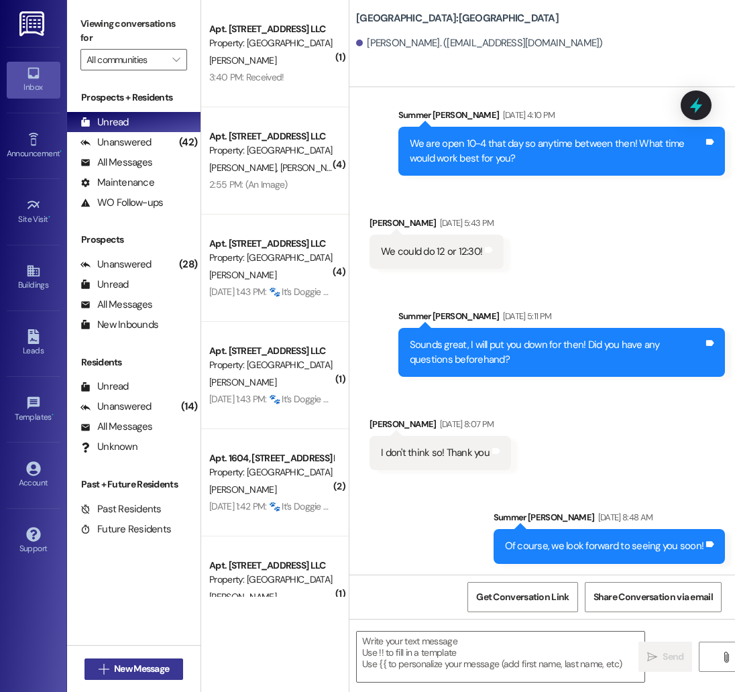
click at [132, 666] on span "New Message" at bounding box center [141, 669] width 55 height 14
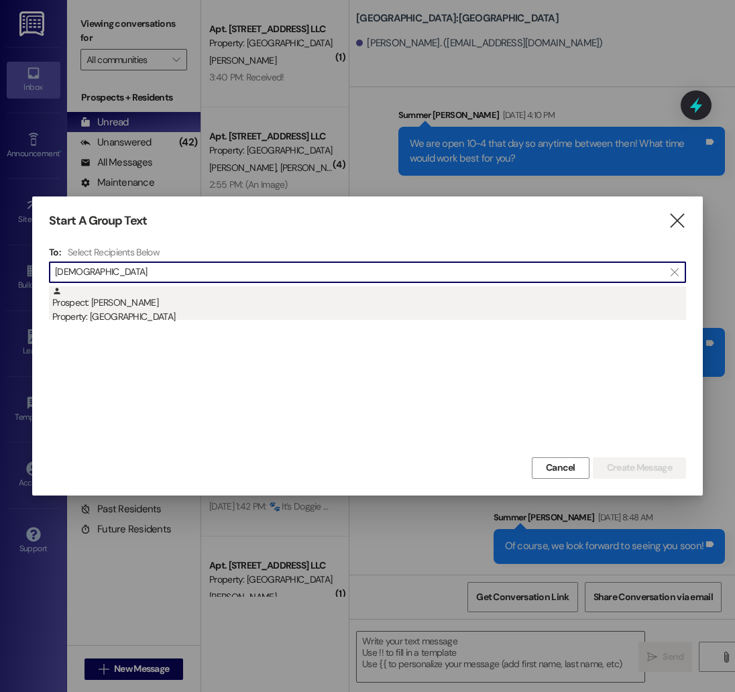
type input "[DEMOGRAPHIC_DATA]"
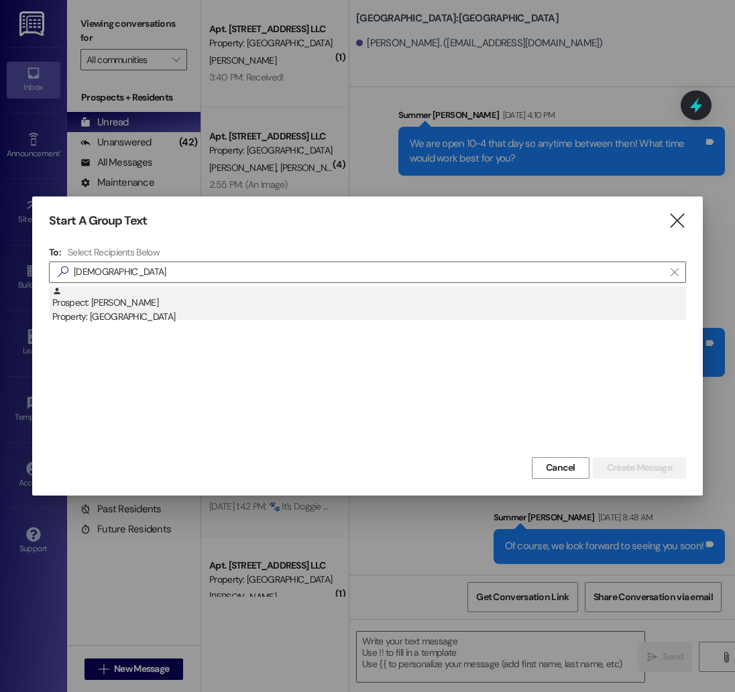
click at [545, 313] on div "Property: [GEOGRAPHIC_DATA]" at bounding box center [369, 317] width 634 height 14
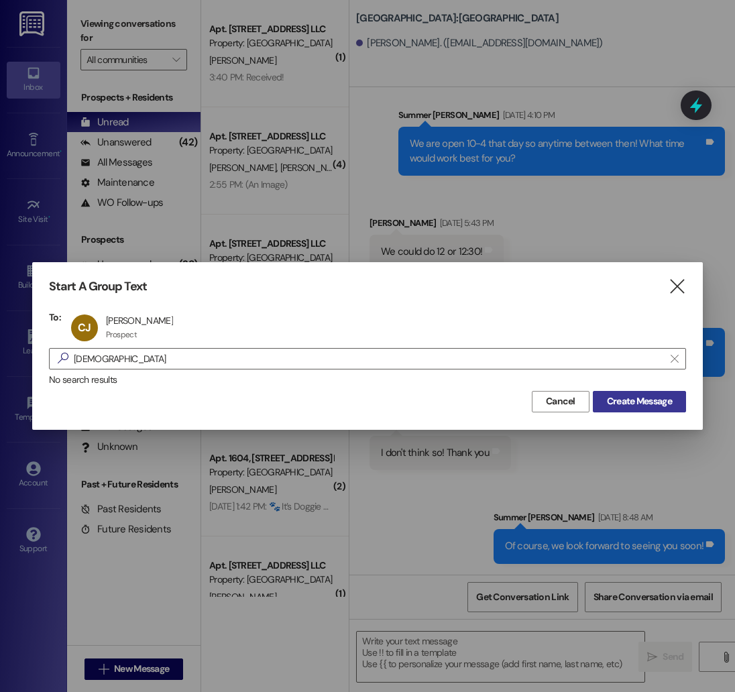
click at [649, 398] on span "Create Message" at bounding box center [639, 401] width 65 height 14
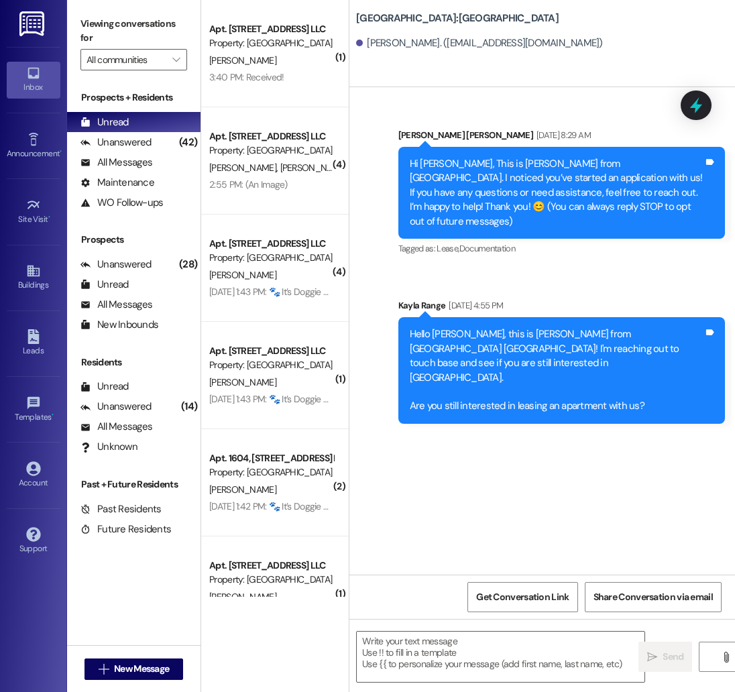
scroll to position [0, 0]
click at [446, 643] on textarea at bounding box center [501, 657] width 288 height 50
paste textarea "Hi [PERSON_NAME]! I just wanted to touch base and thank you for interest in our…"
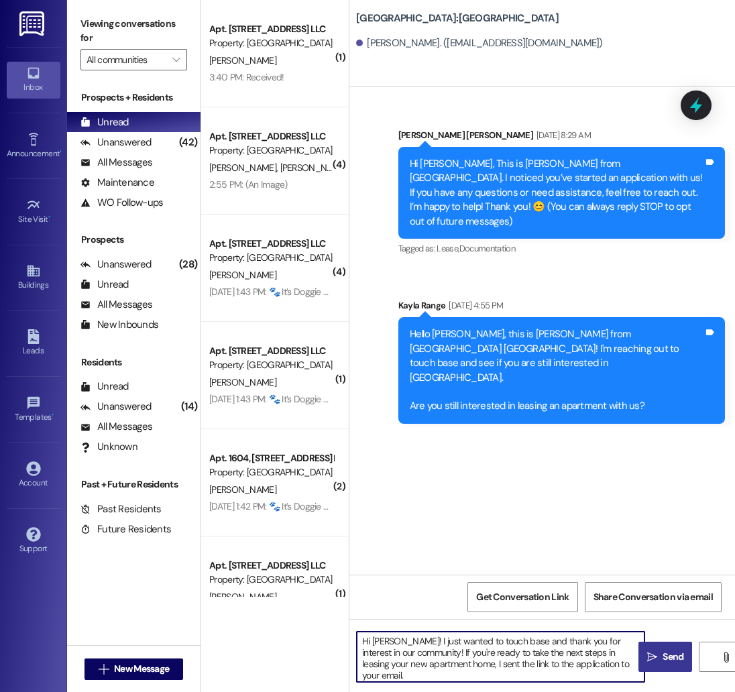
click at [380, 642] on textarea "Hi [PERSON_NAME]! I just wanted to touch base and thank you for interest in our…" at bounding box center [501, 657] width 288 height 50
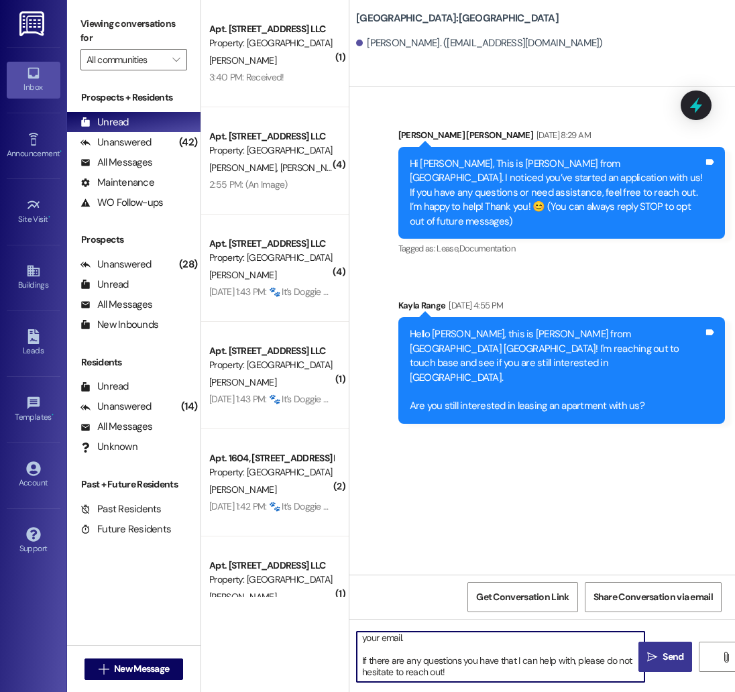
scroll to position [36, 0]
click at [468, 680] on textarea "Hi [DEMOGRAPHIC_DATA]! I just wanted to touch base and thank you for interest i…" at bounding box center [501, 657] width 288 height 50
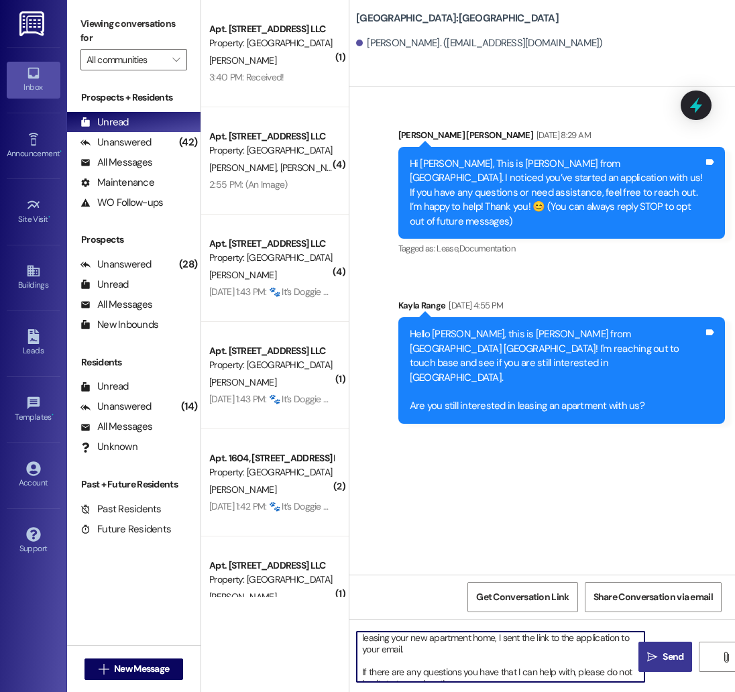
type textarea "Hi [DEMOGRAPHIC_DATA]! I just wanted to touch base and thank you for interest i…"
click at [647, 665] on button " Send" at bounding box center [666, 657] width 54 height 30
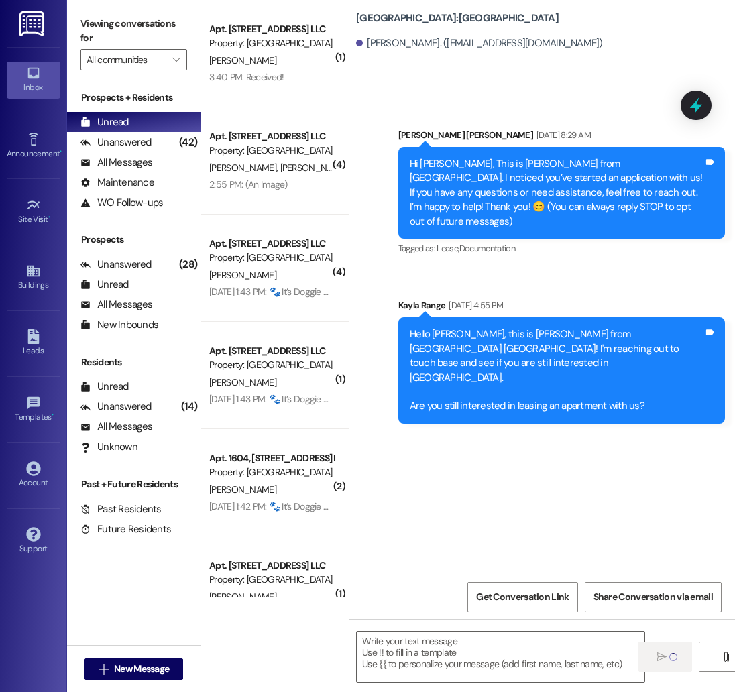
scroll to position [0, 0]
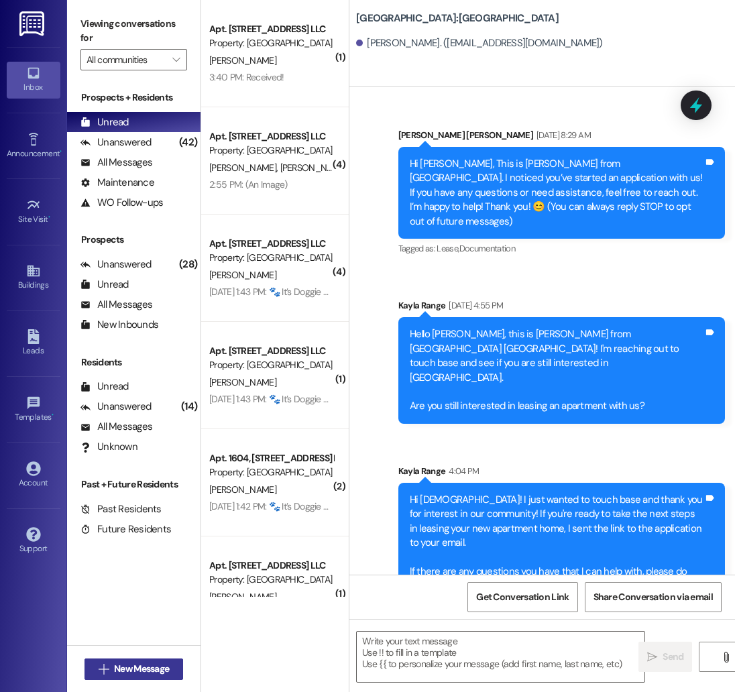
click at [147, 668] on span "New Message" at bounding box center [141, 669] width 55 height 14
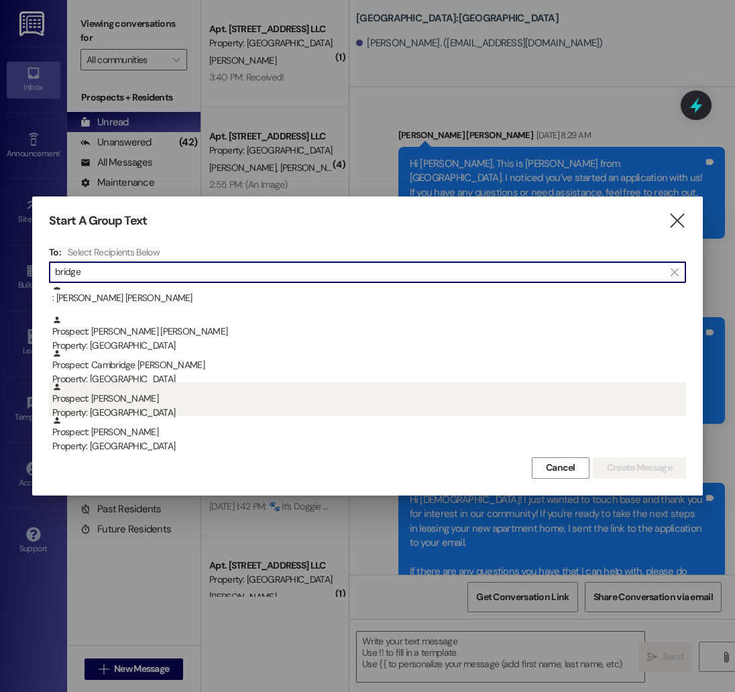
type input "bridge"
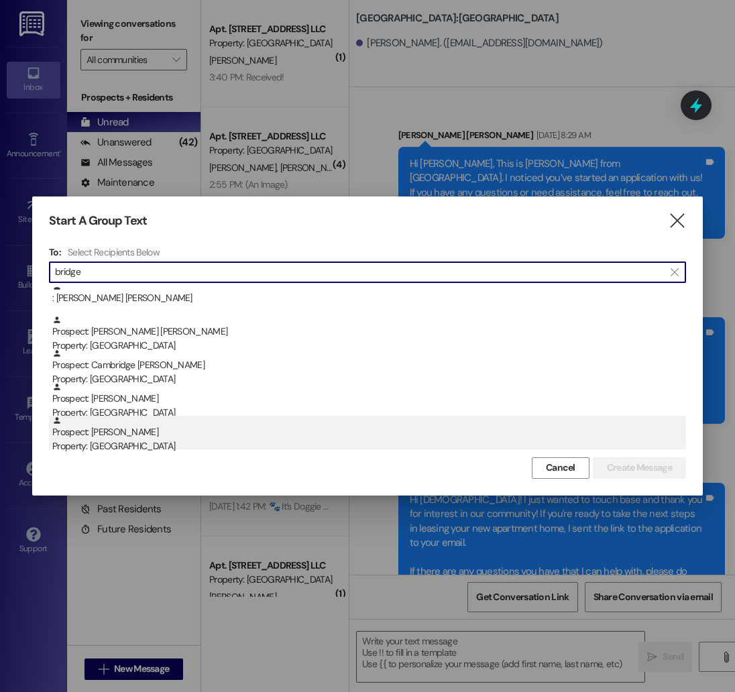
click at [146, 427] on div "Prospect: [GEOGRAPHIC_DATA][PERSON_NAME] Property: [GEOGRAPHIC_DATA]" at bounding box center [369, 435] width 634 height 38
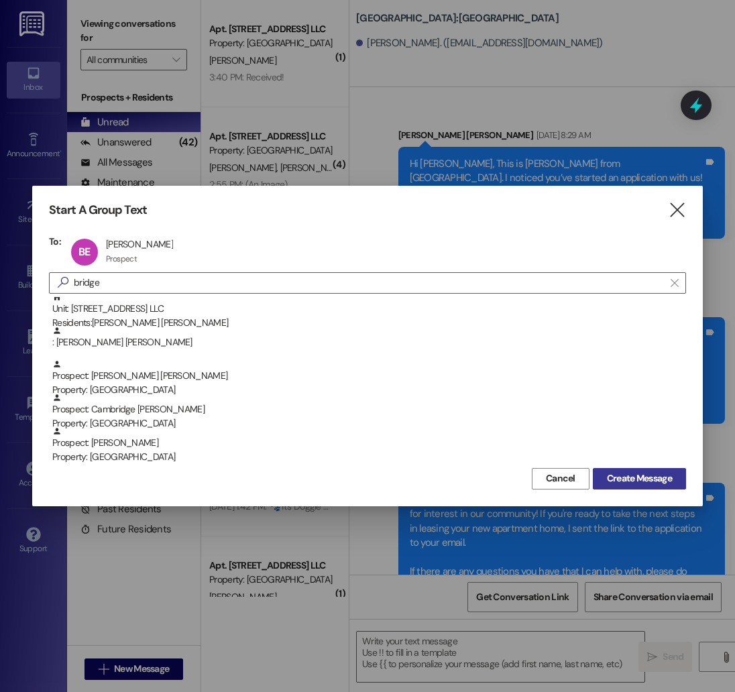
click at [657, 476] on span "Create Message" at bounding box center [639, 479] width 65 height 14
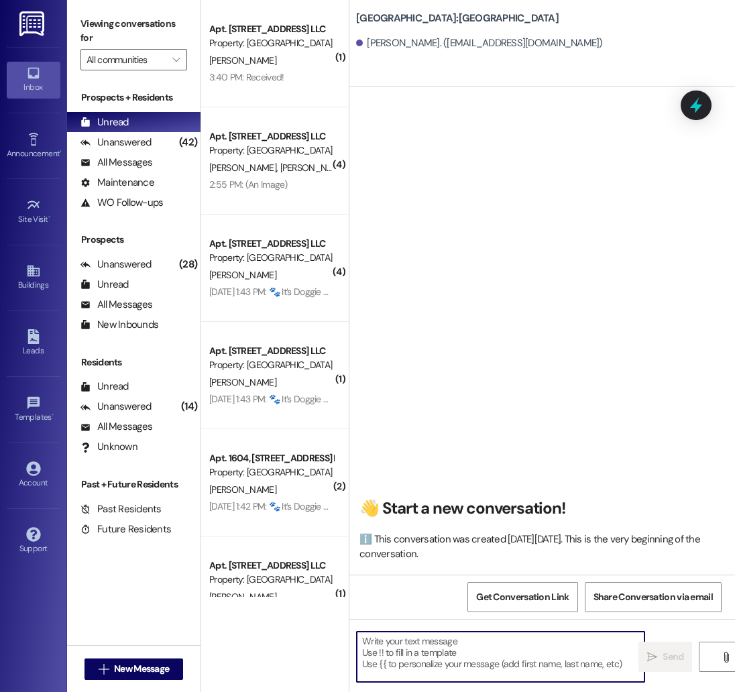
click at [435, 657] on textarea at bounding box center [501, 657] width 288 height 50
paste textarea "Hi [DEMOGRAPHIC_DATA]! I just wanted to touch base and thank you for interest i…"
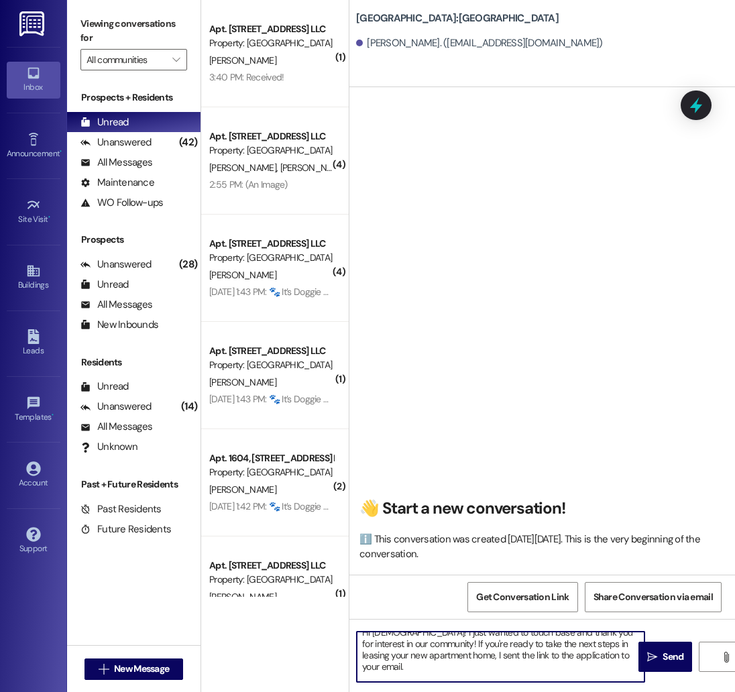
scroll to position [0, 0]
click at [387, 640] on textarea "Hi [DEMOGRAPHIC_DATA]! I just wanted to touch base and thank you for interest i…" at bounding box center [501, 657] width 288 height 50
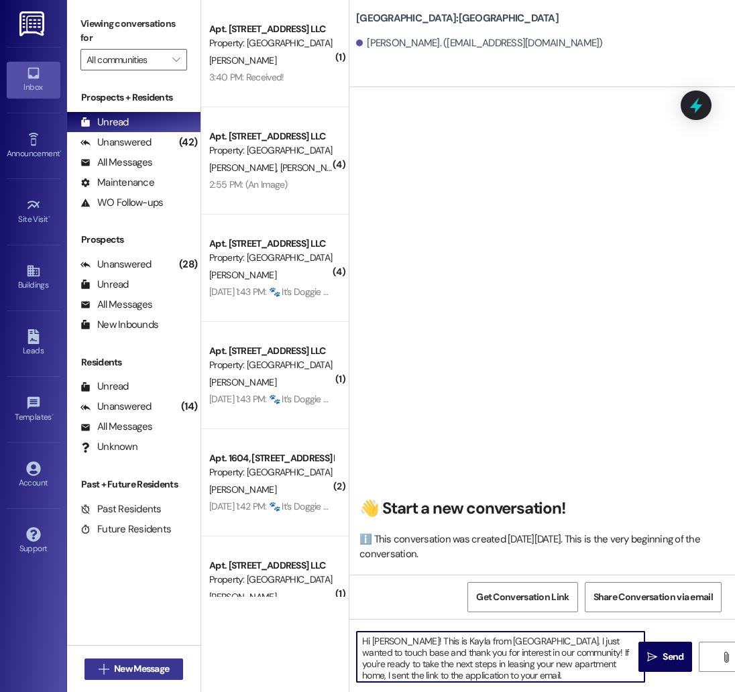
type textarea "Hi [PERSON_NAME]! This is Kayla from [GEOGRAPHIC_DATA]. I just wanted to touch …"
click at [116, 672] on span "New Message" at bounding box center [141, 669] width 55 height 14
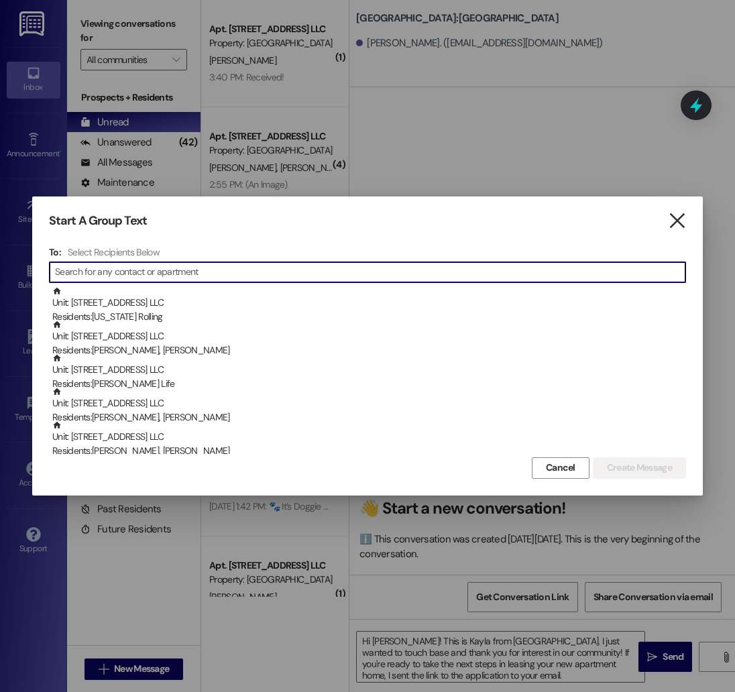
click at [683, 217] on icon "" at bounding box center [677, 221] width 18 height 14
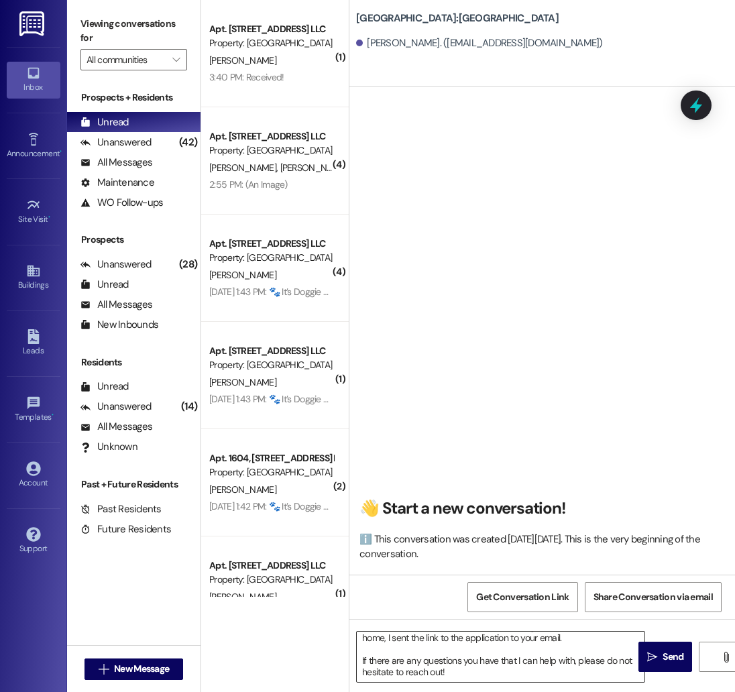
scroll to position [49, 0]
click at [654, 658] on icon "" at bounding box center [652, 657] width 10 height 11
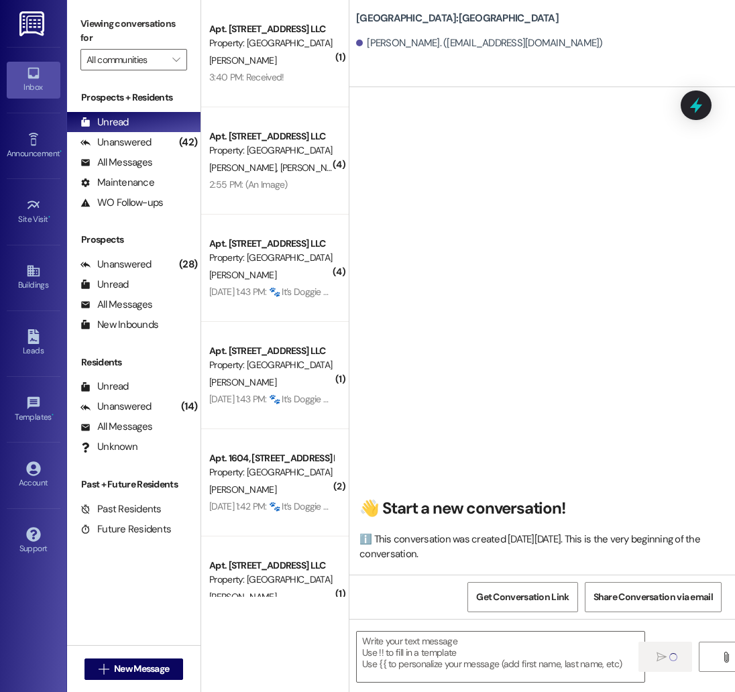
scroll to position [0, 0]
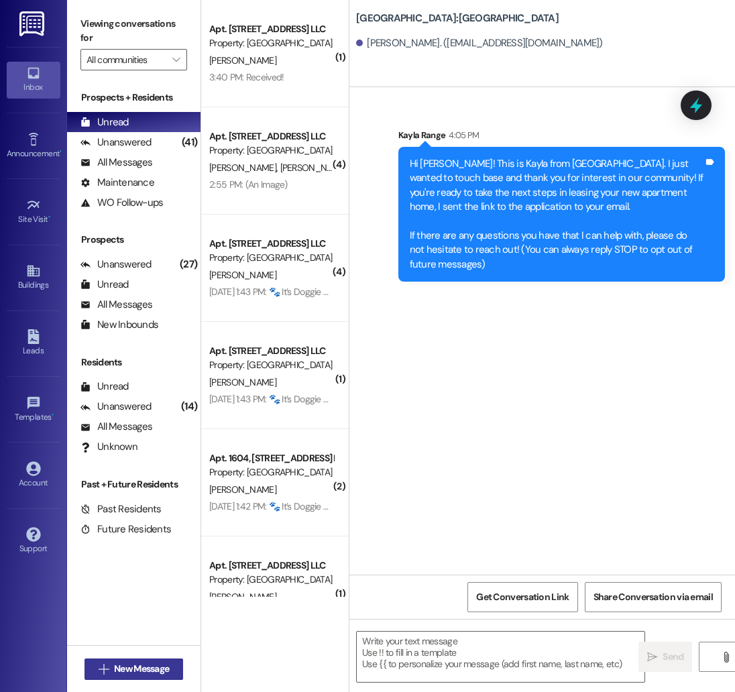
click at [127, 671] on span "New Message" at bounding box center [141, 669] width 55 height 14
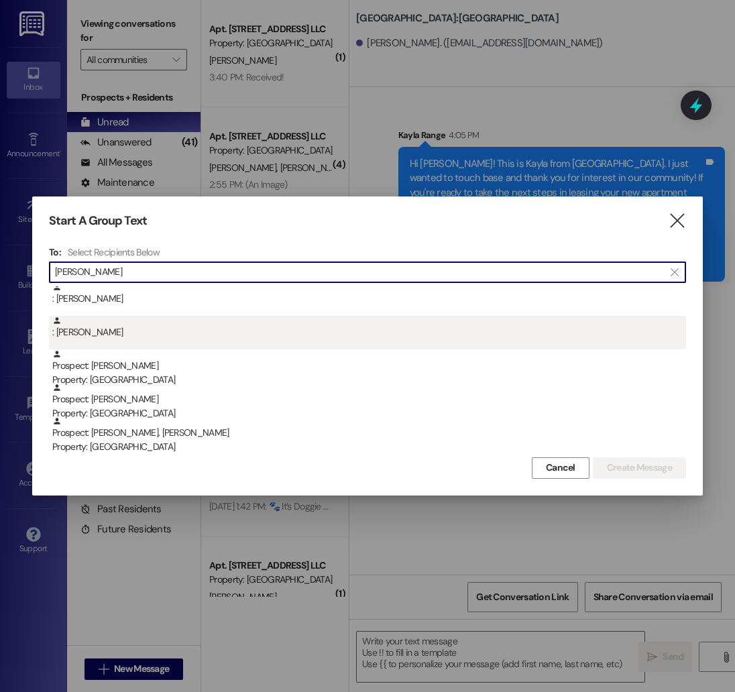
type input "[PERSON_NAME]"
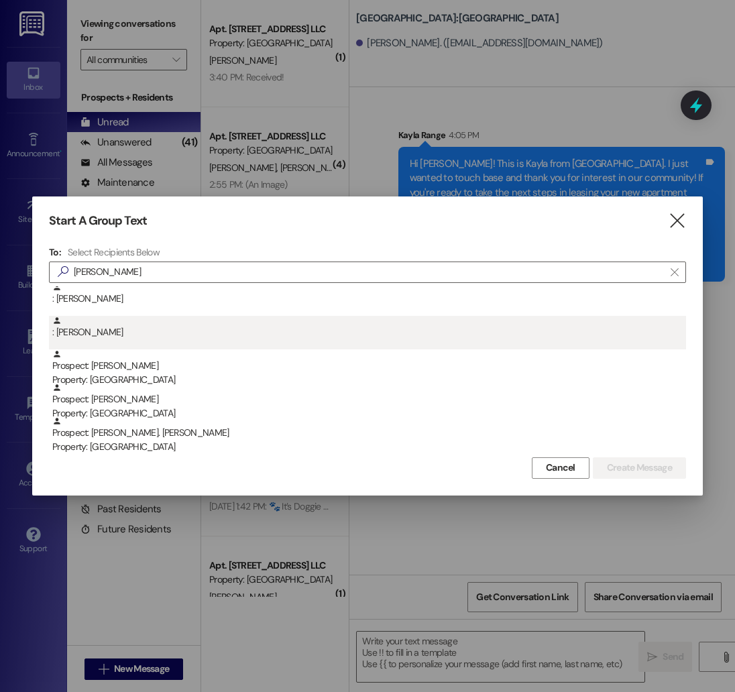
click at [184, 418] on div "Prospect: [PERSON_NAME]. [PERSON_NAME] Property: [GEOGRAPHIC_DATA]" at bounding box center [369, 436] width 634 height 38
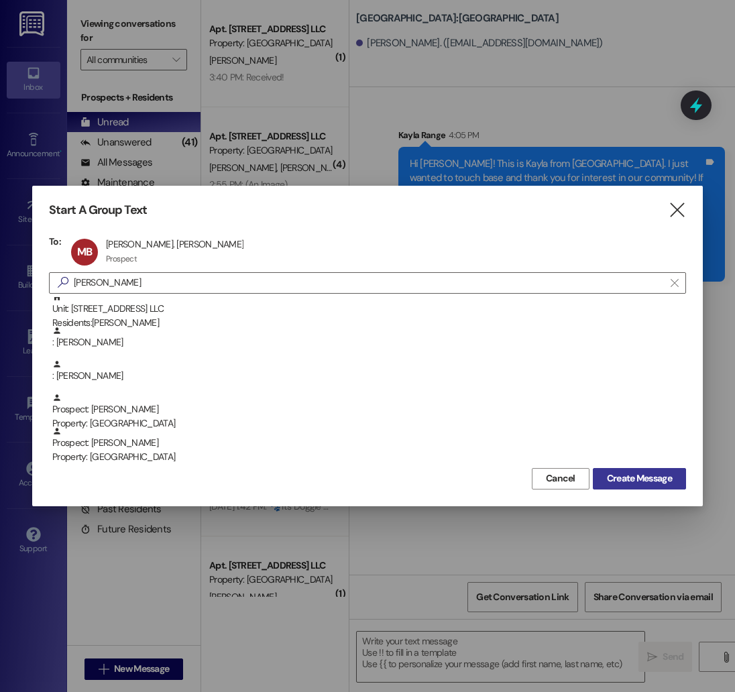
click at [647, 476] on span "Create Message" at bounding box center [639, 479] width 65 height 14
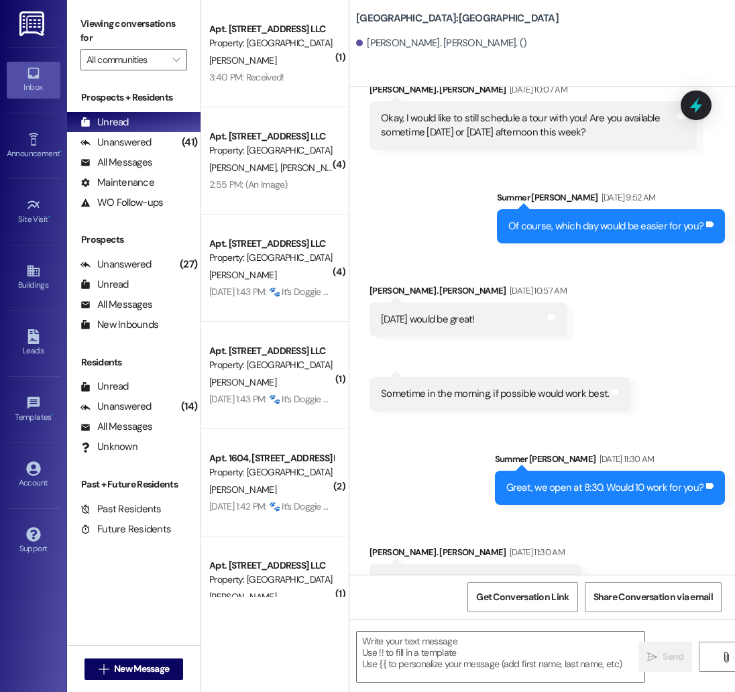
scroll to position [907, 0]
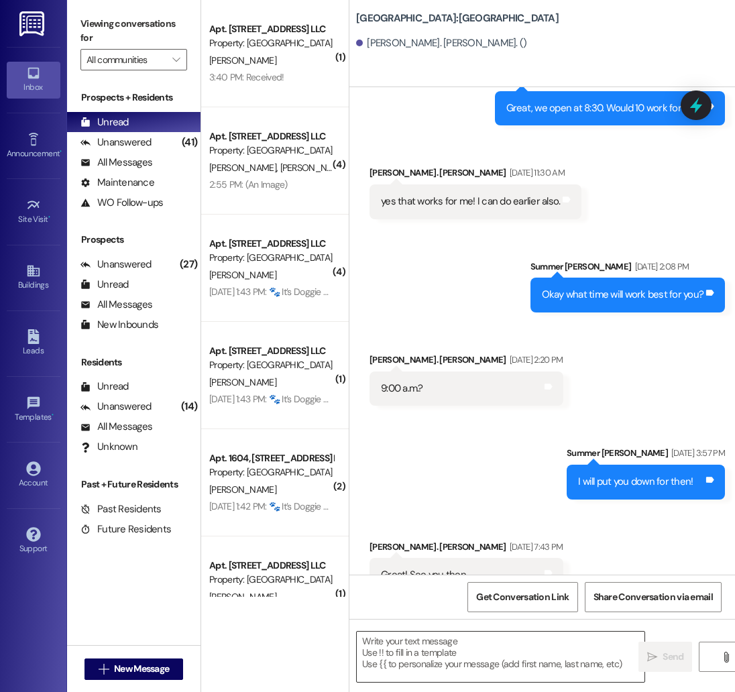
click at [429, 650] on textarea at bounding box center [501, 657] width 288 height 50
paste textarea "Hi [PERSON_NAME]! This is Kayla from [GEOGRAPHIC_DATA]. I just wanted to touch …"
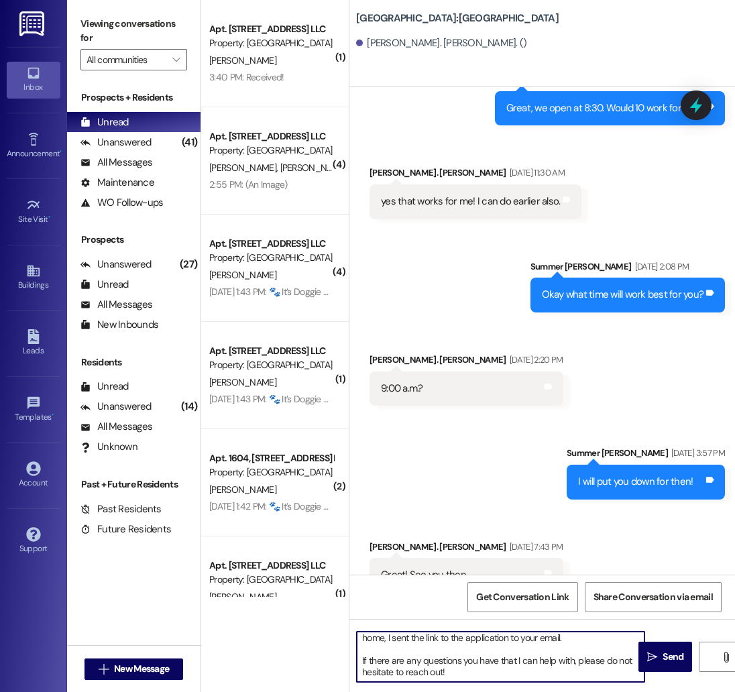
scroll to position [0, 0]
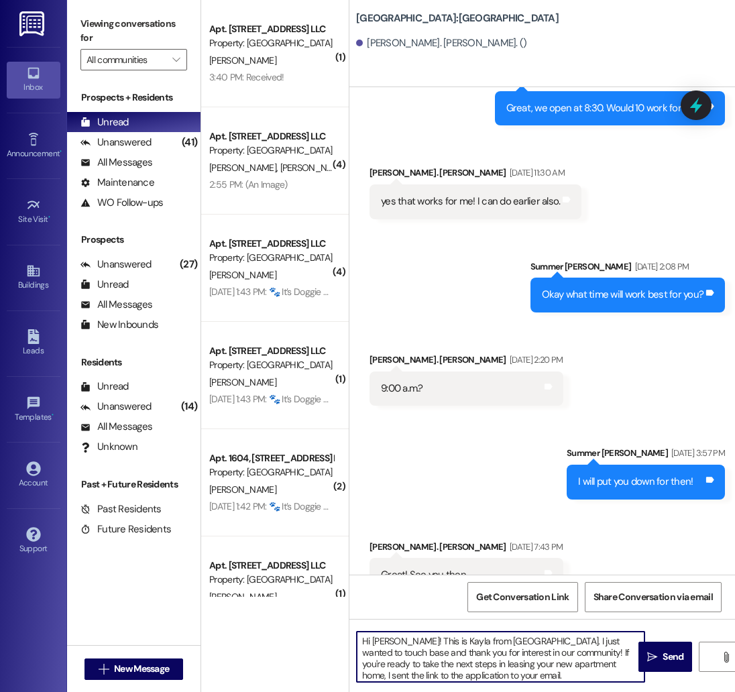
click at [379, 639] on textarea "Hi [PERSON_NAME]! This is Kayla from [GEOGRAPHIC_DATA]. I just wanted to touch …" at bounding box center [501, 657] width 288 height 50
type textarea "Hi [PERSON_NAME]! This is Kayla from [GEOGRAPHIC_DATA]. I just wanted to touch …"
click at [675, 660] on span "Send" at bounding box center [673, 657] width 21 height 14
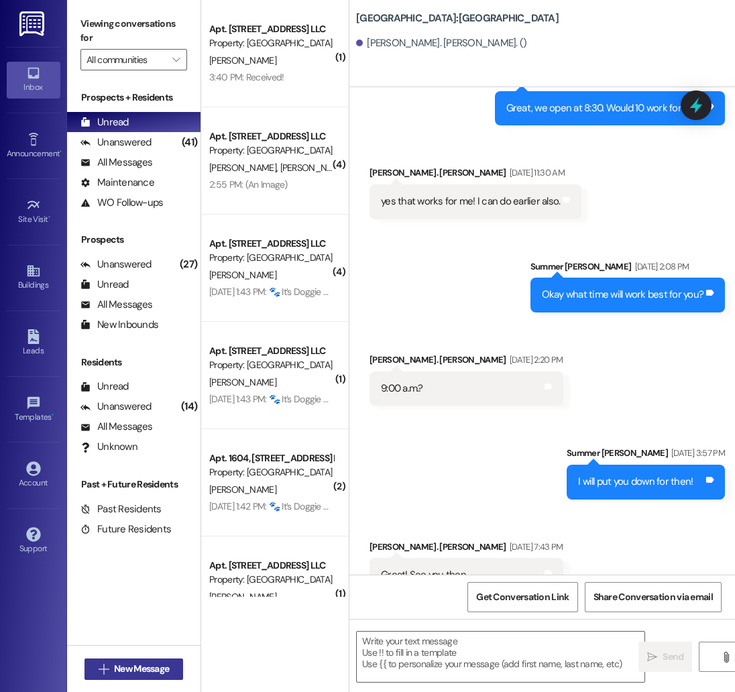
click at [135, 669] on span "New Message" at bounding box center [141, 669] width 55 height 14
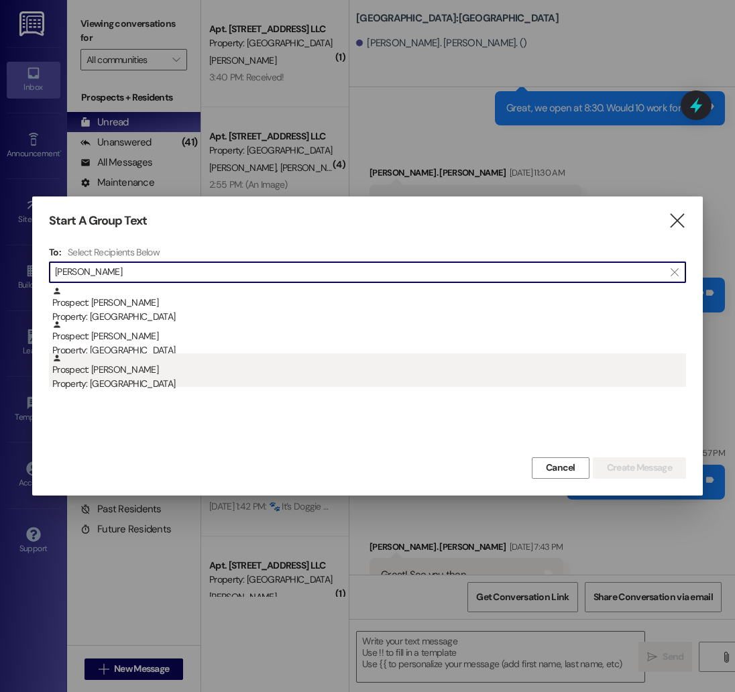
type input "[PERSON_NAME]"
click at [121, 375] on div "Prospect: [PERSON_NAME] Property: [GEOGRAPHIC_DATA]" at bounding box center [369, 373] width 634 height 38
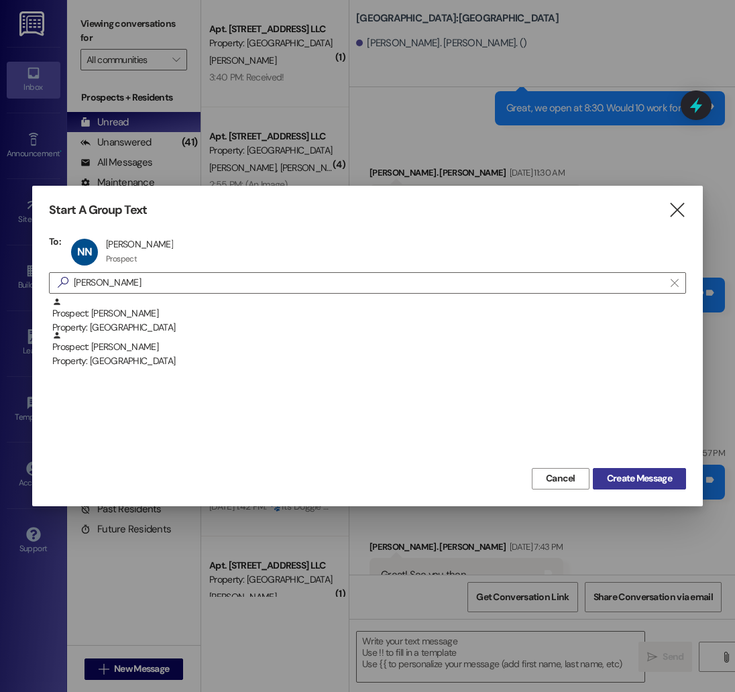
click at [654, 474] on span "Create Message" at bounding box center [639, 479] width 65 height 14
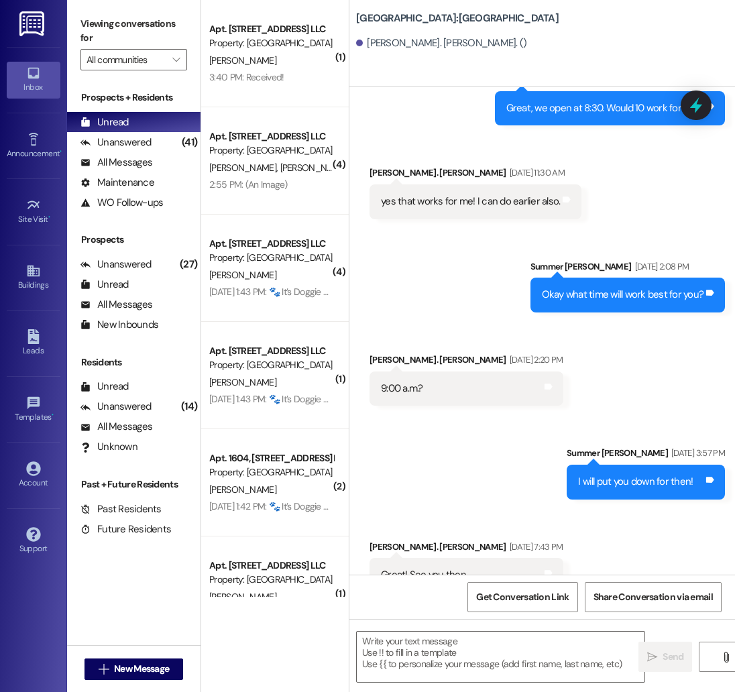
scroll to position [1, 0]
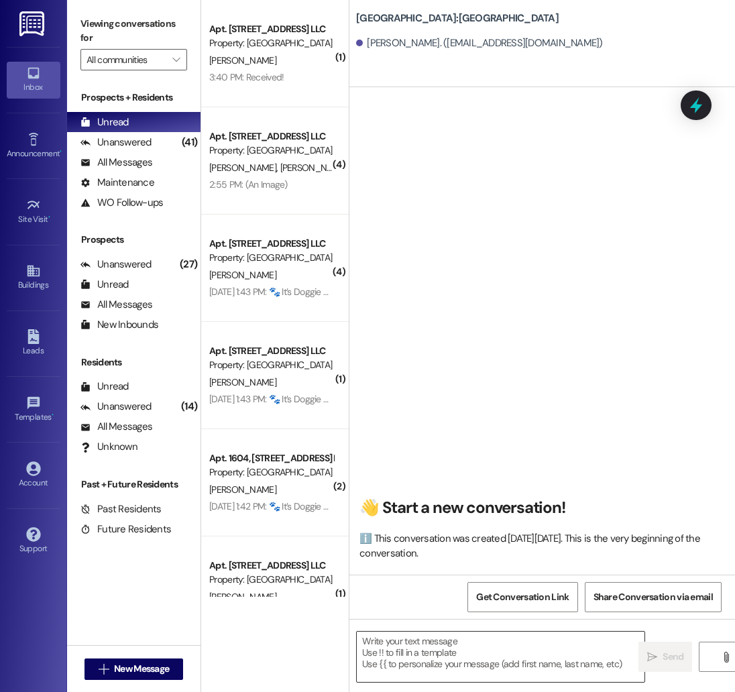
click at [451, 653] on textarea at bounding box center [501, 657] width 288 height 50
paste textarea "Hi [PERSON_NAME]! This is Kayla from [GEOGRAPHIC_DATA]. I just wanted to touch …"
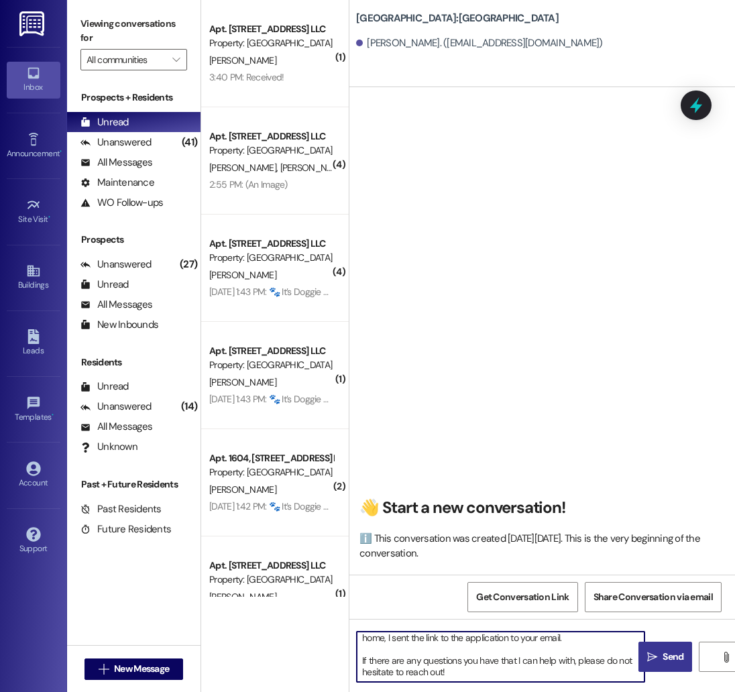
scroll to position [0, 0]
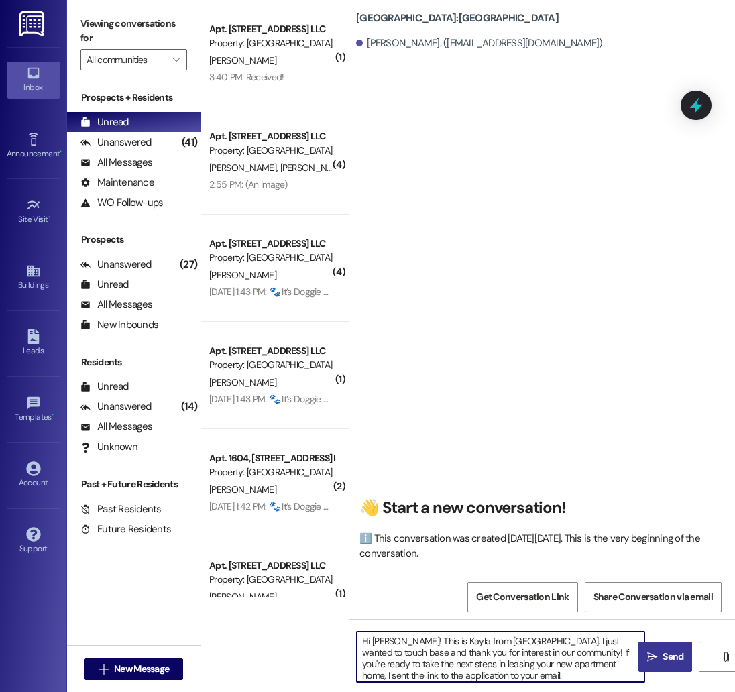
click at [390, 641] on textarea "Hi [PERSON_NAME]! This is Kayla from [GEOGRAPHIC_DATA]. I just wanted to touch …" at bounding box center [501, 657] width 288 height 50
type textarea "Hi [PERSON_NAME]! This is Kayla from [GEOGRAPHIC_DATA]. I just wanted to touch …"
click at [655, 661] on icon "" at bounding box center [652, 657] width 10 height 11
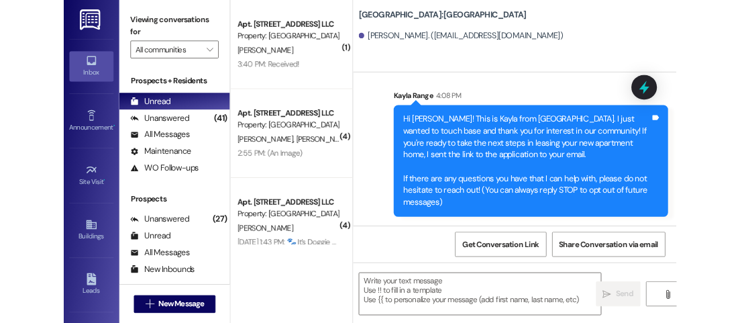
scroll to position [19, 0]
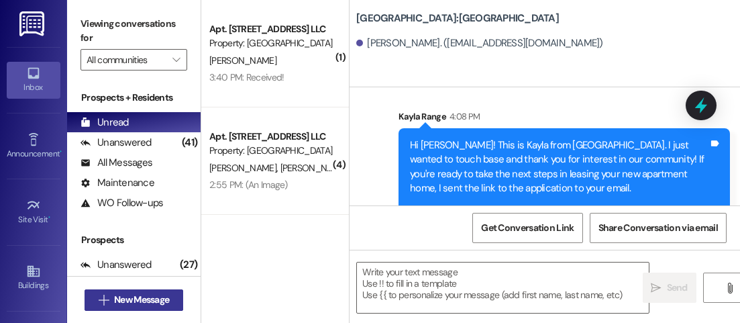
click at [161, 297] on span "New Message" at bounding box center [141, 299] width 55 height 14
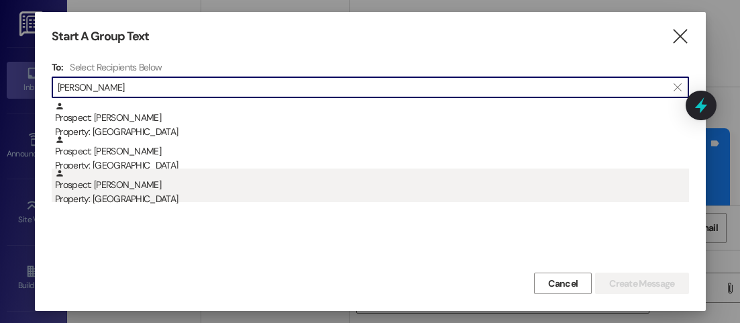
type input "[PERSON_NAME]"
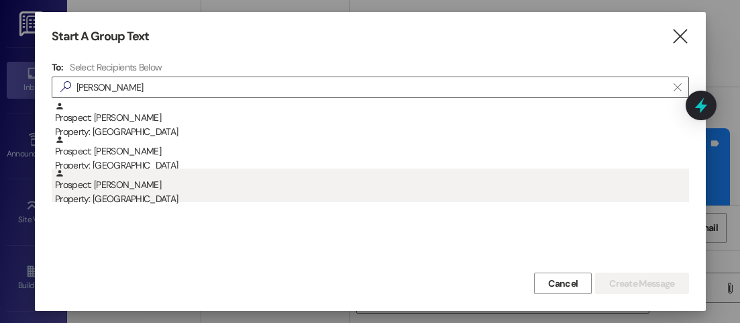
click at [101, 189] on div "Prospect: [PERSON_NAME] Property: [GEOGRAPHIC_DATA]" at bounding box center [372, 187] width 634 height 38
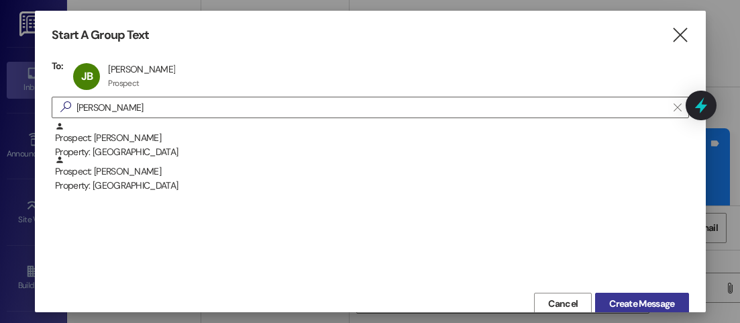
click at [632, 302] on span "Create Message" at bounding box center [641, 304] width 65 height 14
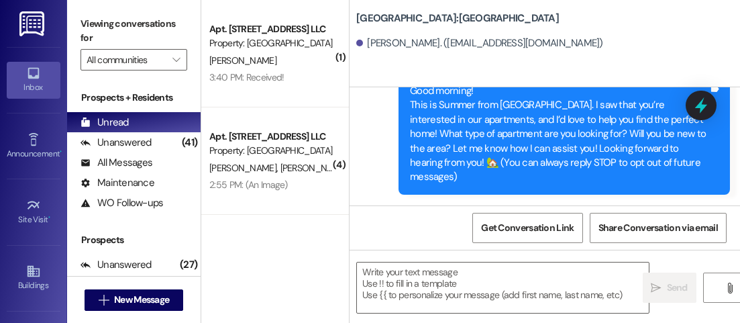
scroll to position [72, 0]
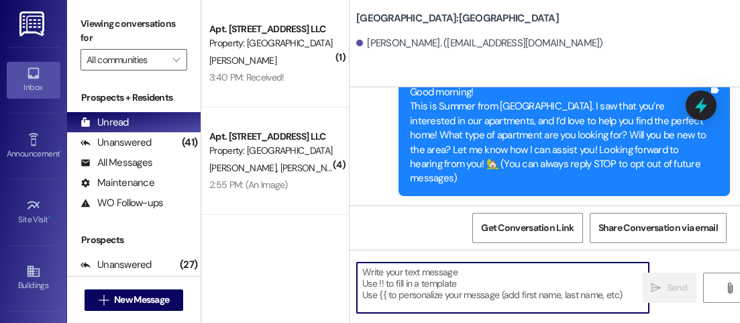
click at [431, 284] on textarea at bounding box center [503, 287] width 292 height 50
paste textarea "Hi [PERSON_NAME]! This is Kayla from [GEOGRAPHIC_DATA]. I just wanted to touch …"
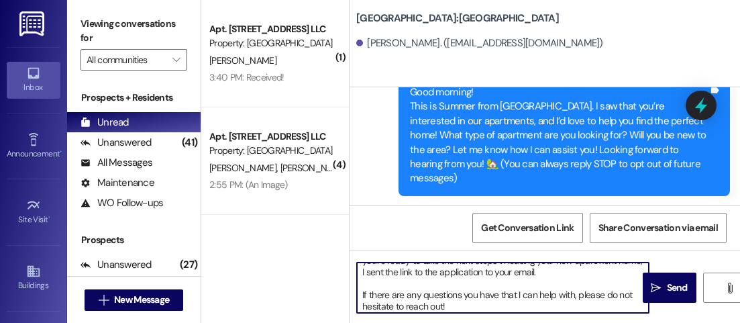
scroll to position [0, 0]
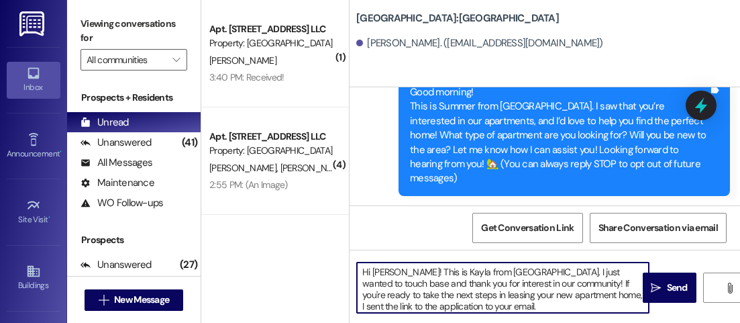
click at [382, 272] on textarea "Hi [PERSON_NAME]! This is Kayla from [GEOGRAPHIC_DATA]. I just wanted to touch …" at bounding box center [503, 287] width 292 height 50
type textarea "Hi [PERSON_NAME]! This is Kayla from [GEOGRAPHIC_DATA]. I just wanted to touch …"
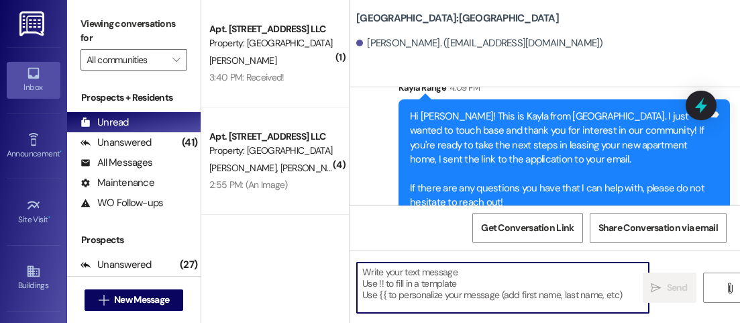
scroll to position [229, 0]
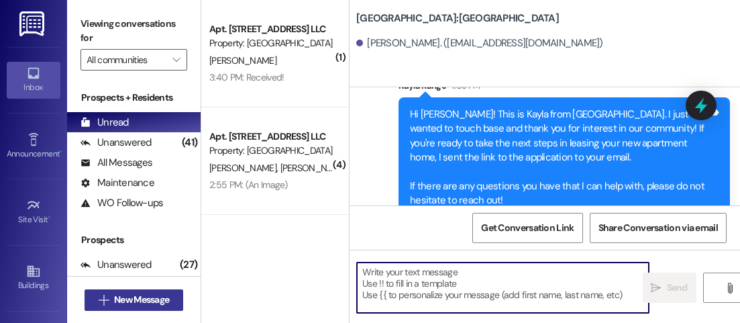
click at [138, 298] on span "New Message" at bounding box center [141, 299] width 55 height 14
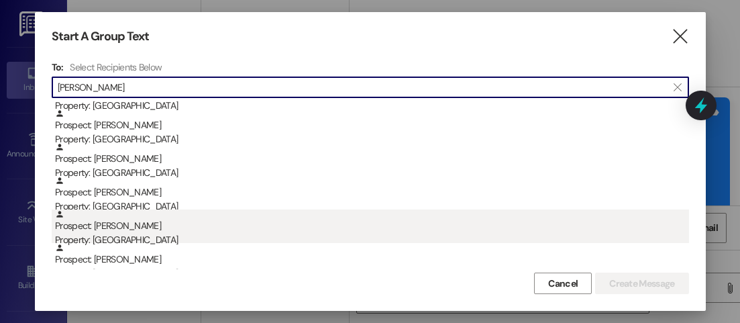
scroll to position [407, 0]
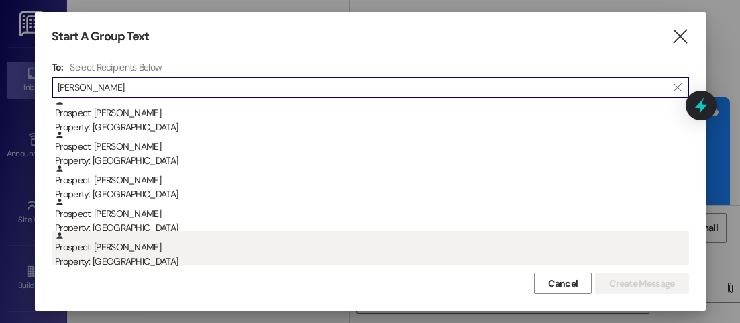
type input "[PERSON_NAME]"
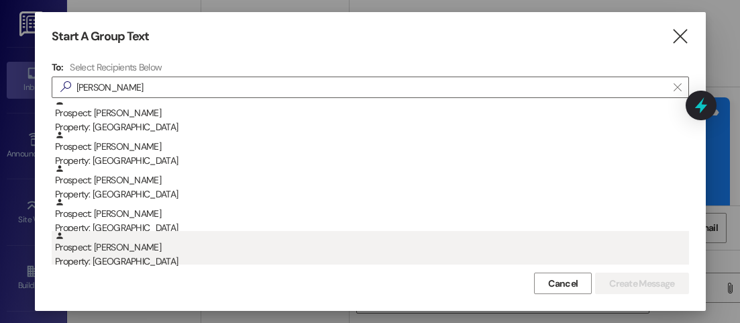
click at [208, 253] on div "Prospect: [PERSON_NAME] Property: [GEOGRAPHIC_DATA]" at bounding box center [372, 250] width 634 height 38
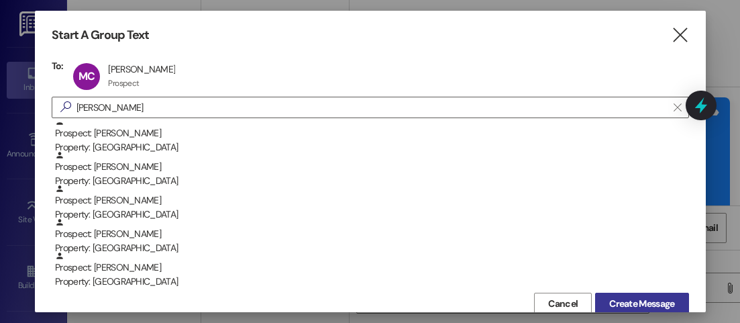
click at [633, 307] on span "Create Message" at bounding box center [641, 304] width 65 height 14
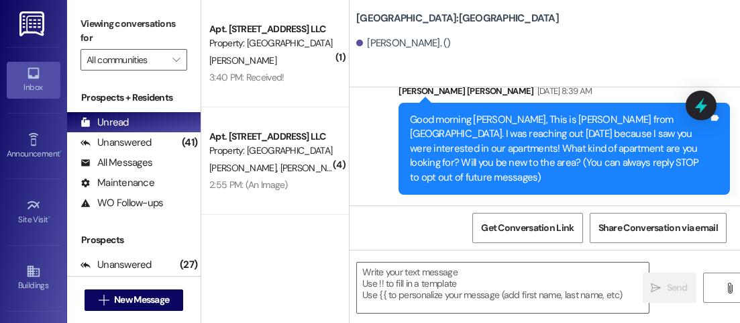
scroll to position [19, 0]
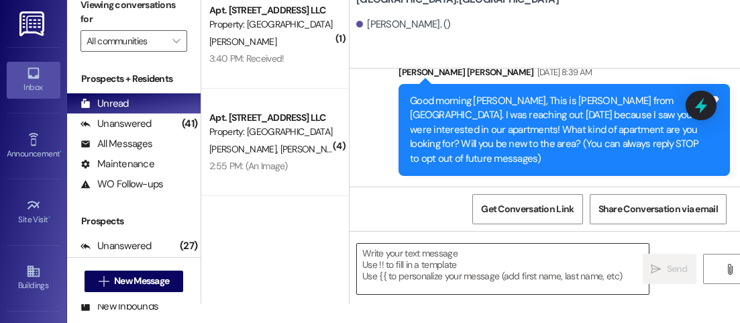
click at [457, 280] on textarea at bounding box center [503, 269] width 292 height 50
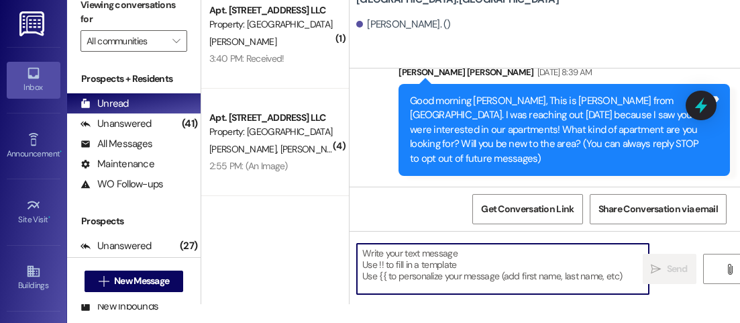
paste textarea "Hi [PERSON_NAME]! This is Kayla from [GEOGRAPHIC_DATA]. I just wanted to touch …"
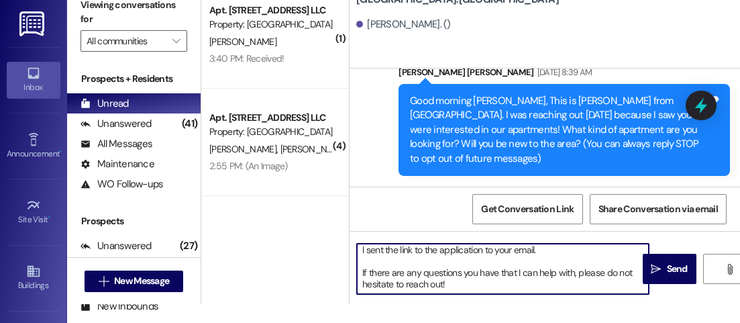
scroll to position [0, 0]
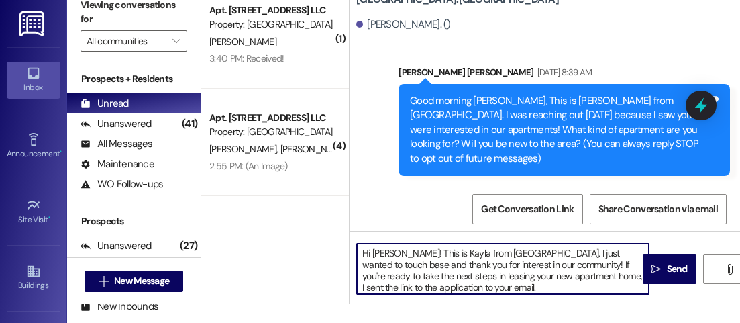
click at [388, 250] on textarea "Hi [PERSON_NAME]! This is Kayla from [GEOGRAPHIC_DATA]. I just wanted to touch …" at bounding box center [503, 269] width 292 height 50
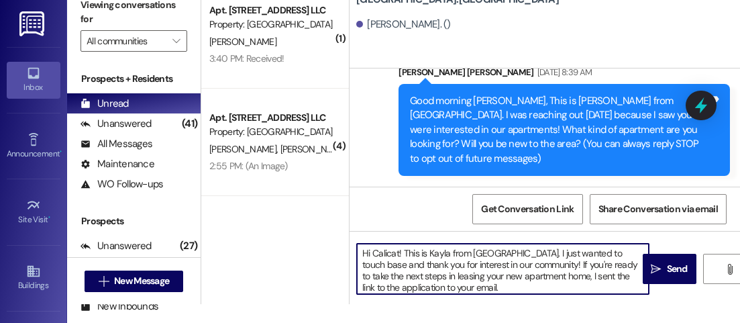
scroll to position [49, 0]
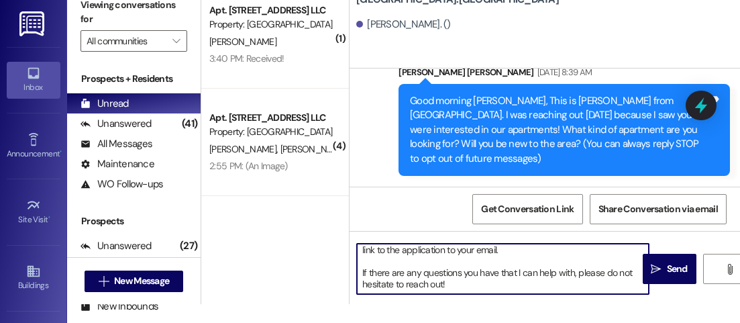
click at [521, 290] on textarea "Hi Calicat! This is Kayla from [GEOGRAPHIC_DATA]. I just wanted to touch base a…" at bounding box center [503, 269] width 292 height 50
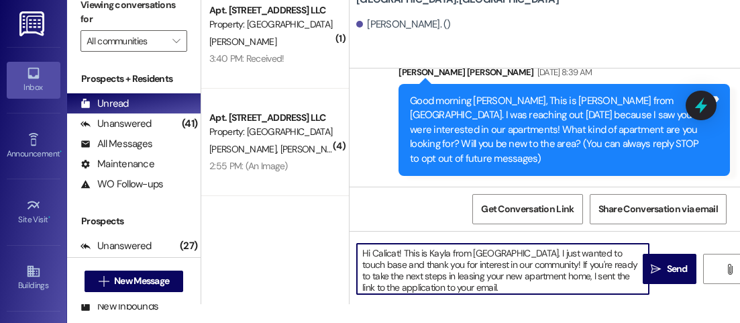
click at [384, 251] on textarea "Hi Calicat! This is Kayla from [GEOGRAPHIC_DATA]. I just wanted to touch base a…" at bounding box center [503, 269] width 292 height 50
click at [386, 252] on textarea "Hi Calicat! This is Kayla from [GEOGRAPHIC_DATA]. I just wanted to touch base a…" at bounding box center [503, 269] width 292 height 50
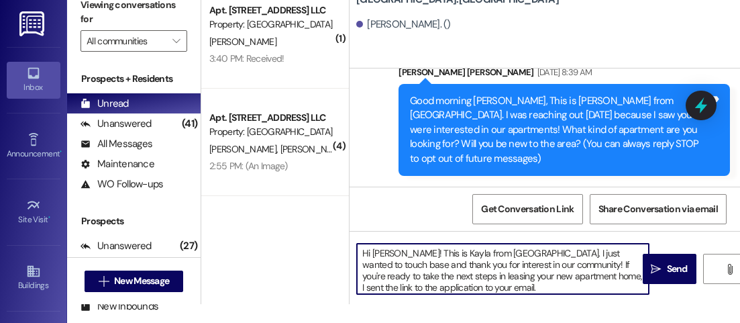
type textarea "Hi [PERSON_NAME]! This is Kayla from [GEOGRAPHIC_DATA]. I just wanted to touch …"
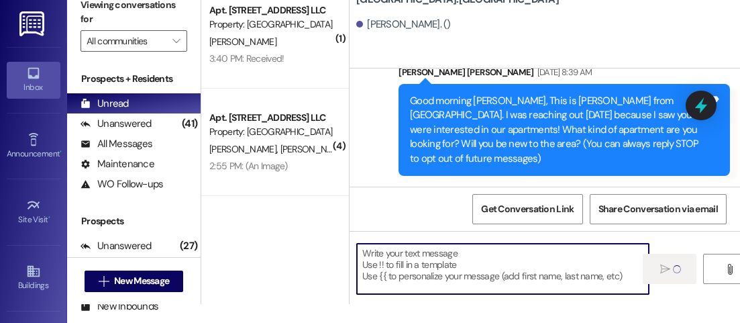
scroll to position [224, 0]
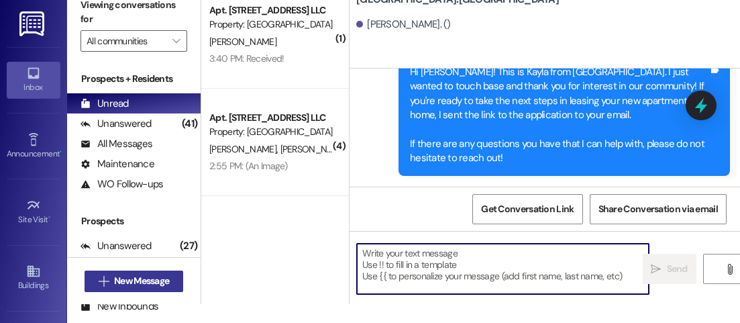
click at [131, 282] on span "New Message" at bounding box center [141, 281] width 55 height 14
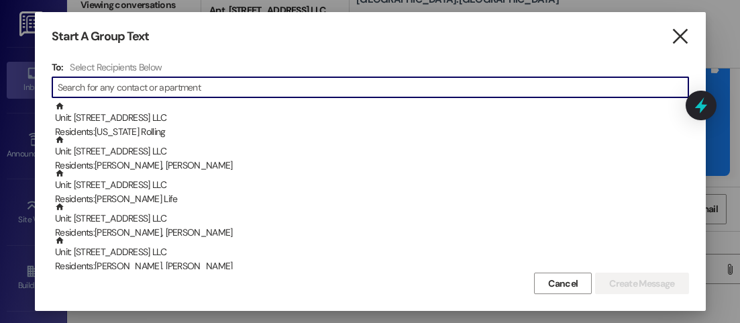
click at [676, 36] on icon "" at bounding box center [680, 37] width 18 height 14
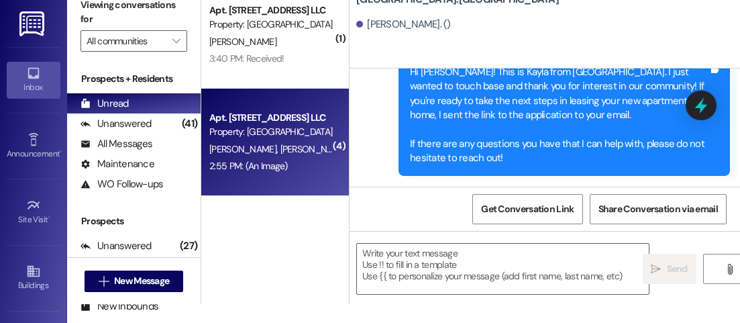
click at [280, 145] on span "[PERSON_NAME]" at bounding box center [313, 149] width 67 height 12
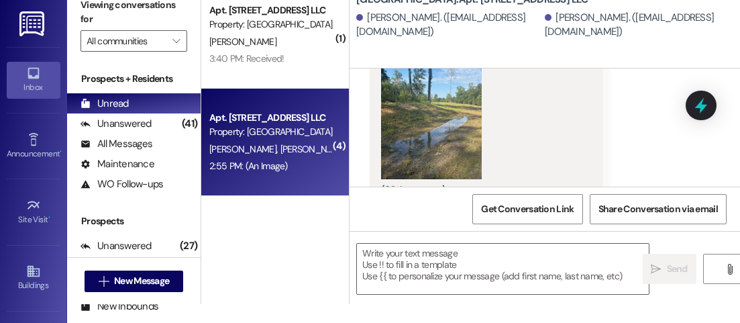
scroll to position [18, 0]
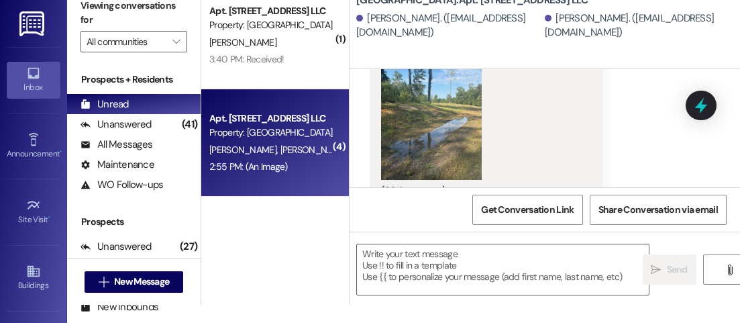
click at [484, 134] on div "(Click to zoom)" at bounding box center [481, 122] width 201 height 153
click at [455, 131] on button "Zoom image" at bounding box center [431, 113] width 101 height 134
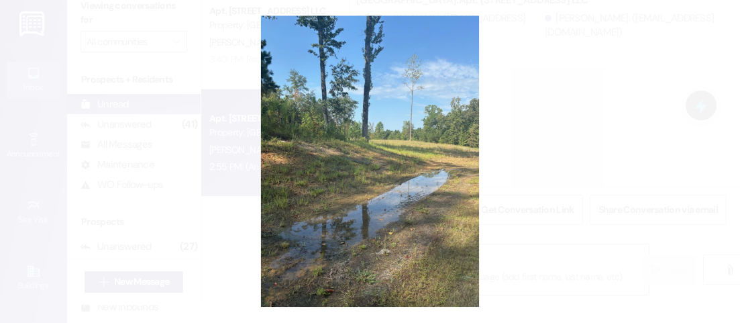
click at [464, 107] on button "Unzoom image" at bounding box center [370, 161] width 740 height 323
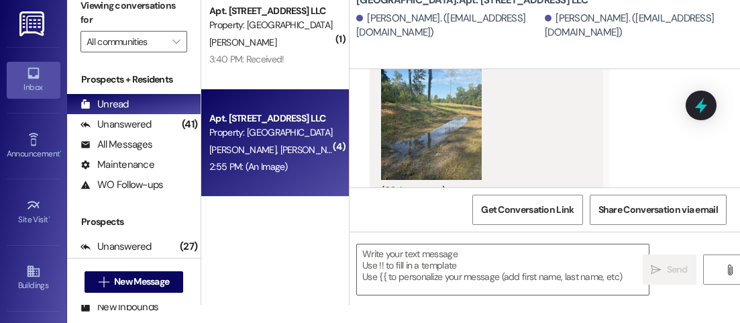
scroll to position [19, 0]
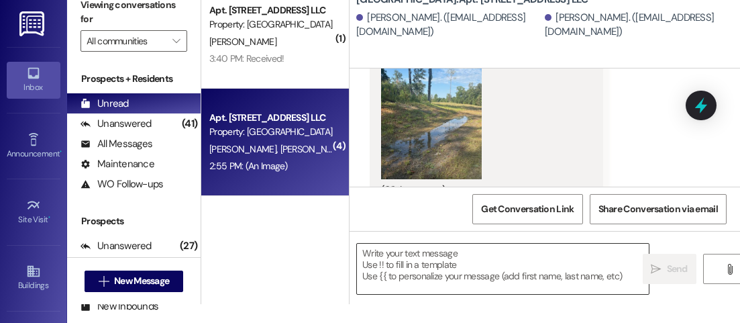
click at [490, 268] on textarea at bounding box center [503, 269] width 292 height 50
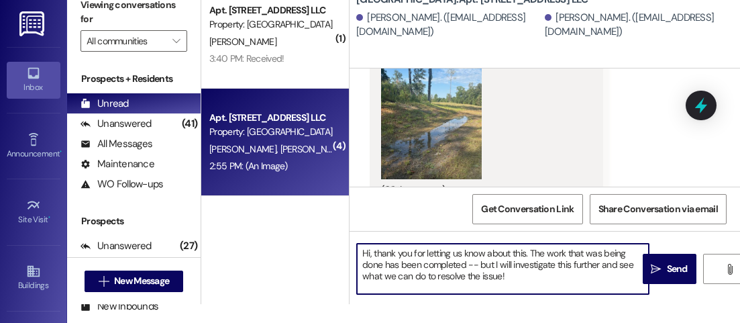
click at [386, 264] on textarea "Hi, thank you for letting us know about this. The work that was being done has …" at bounding box center [503, 269] width 292 height 50
click at [571, 274] on textarea "Hi, thank you for letting us know about this. The work that was being done prev…" at bounding box center [503, 269] width 292 height 50
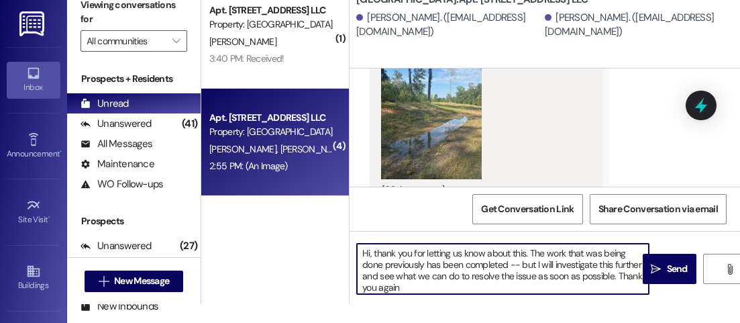
type textarea "Hi, thank you for letting us know about this. The work that was being done prev…"
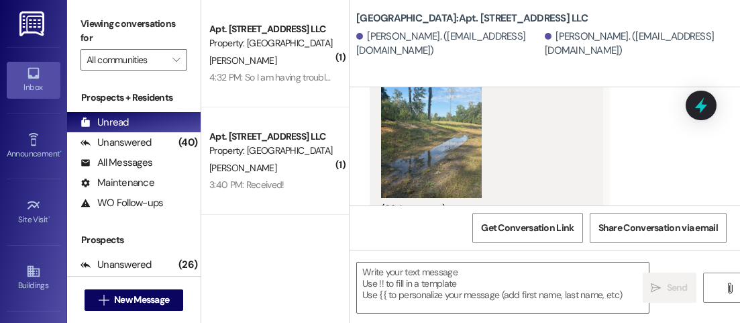
scroll to position [14531, 0]
drag, startPoint x: 411, startPoint y: 140, endPoint x: 436, endPoint y: 140, distance: 25.5
click at [463, 141] on button "Zoom image" at bounding box center [431, 131] width 101 height 134
click at [463, 141] on body "Inbox Go to Inbox Announcement • Send A Text Announcement Site Visit • Go to Si…" at bounding box center [370, 161] width 740 height 323
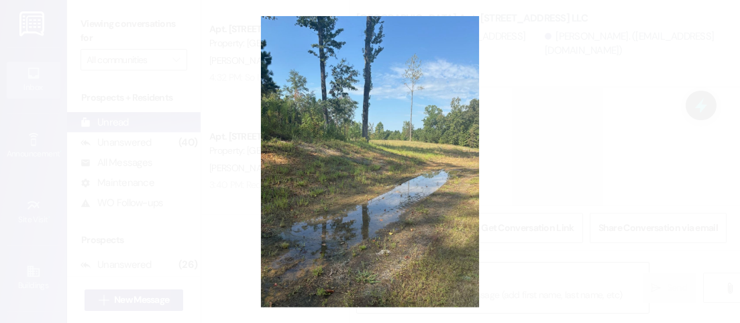
click at [401, 149] on button "Unzoom image" at bounding box center [370, 161] width 740 height 323
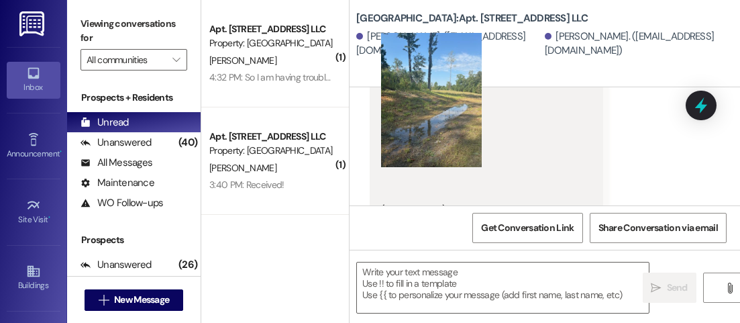
click at [401, 149] on button "Unzoom image" at bounding box center [370, 161] width 740 height 323
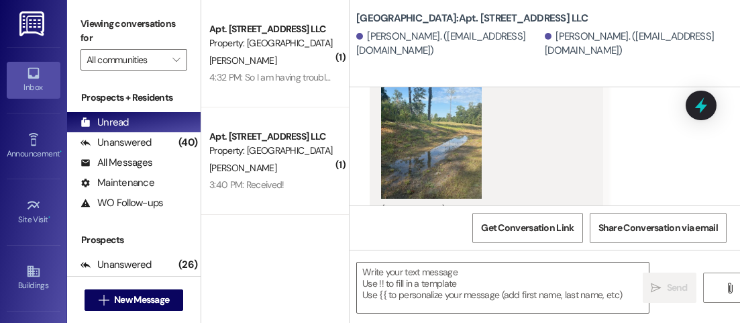
click at [432, 131] on button "Zoom image" at bounding box center [431, 131] width 101 height 134
